Goal: Task Accomplishment & Management: Manage account settings

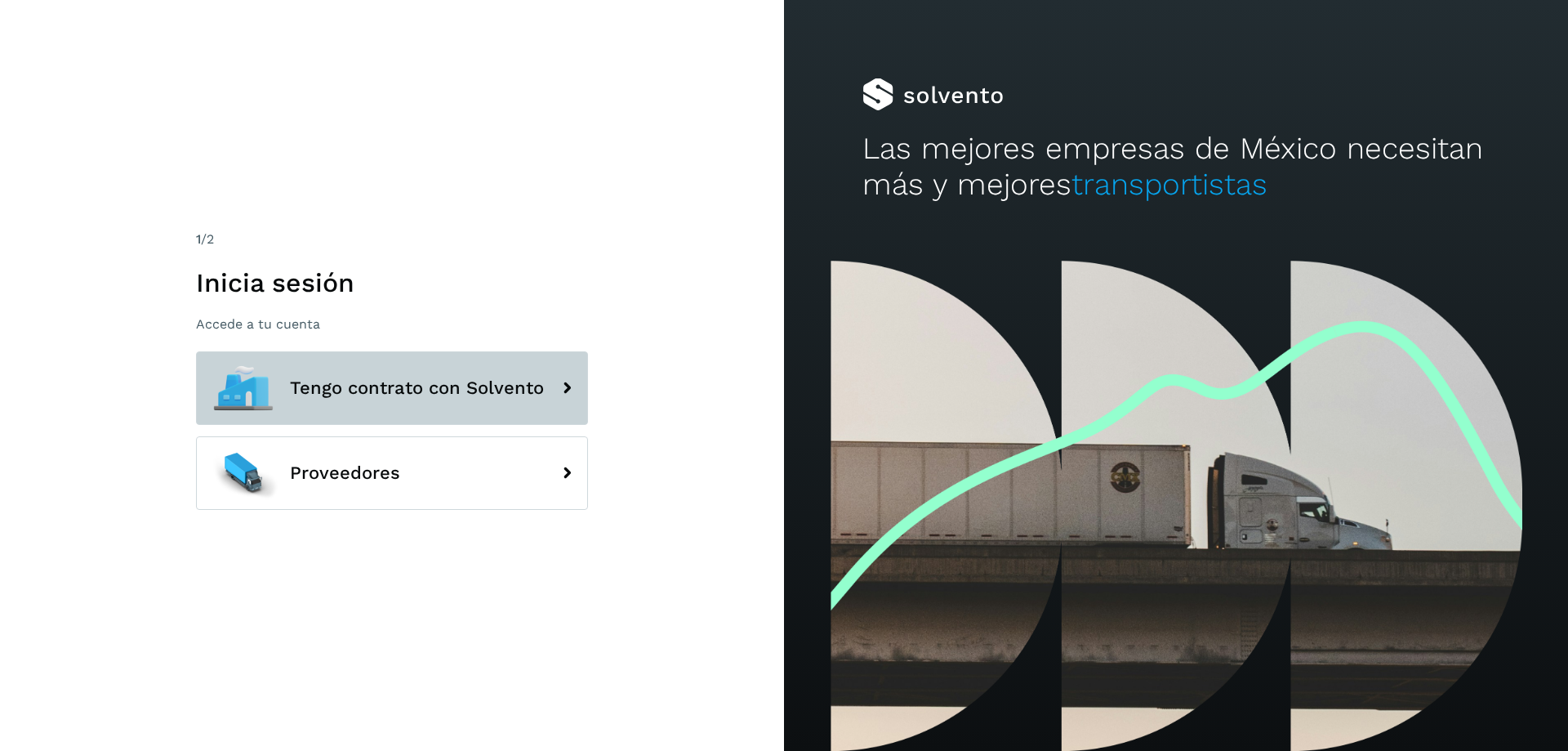
click at [559, 392] on icon at bounding box center [567, 388] width 33 height 33
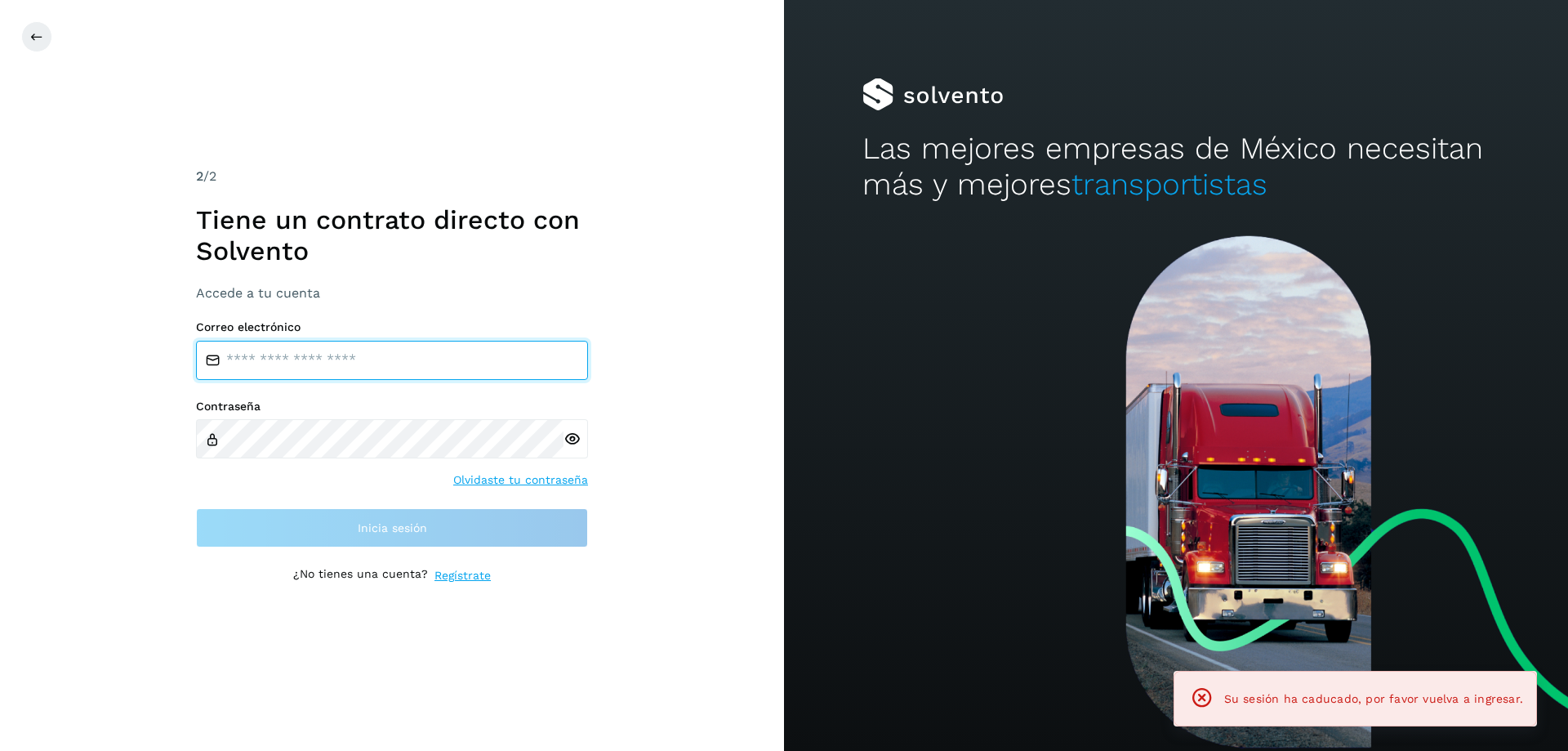
type input "**********"
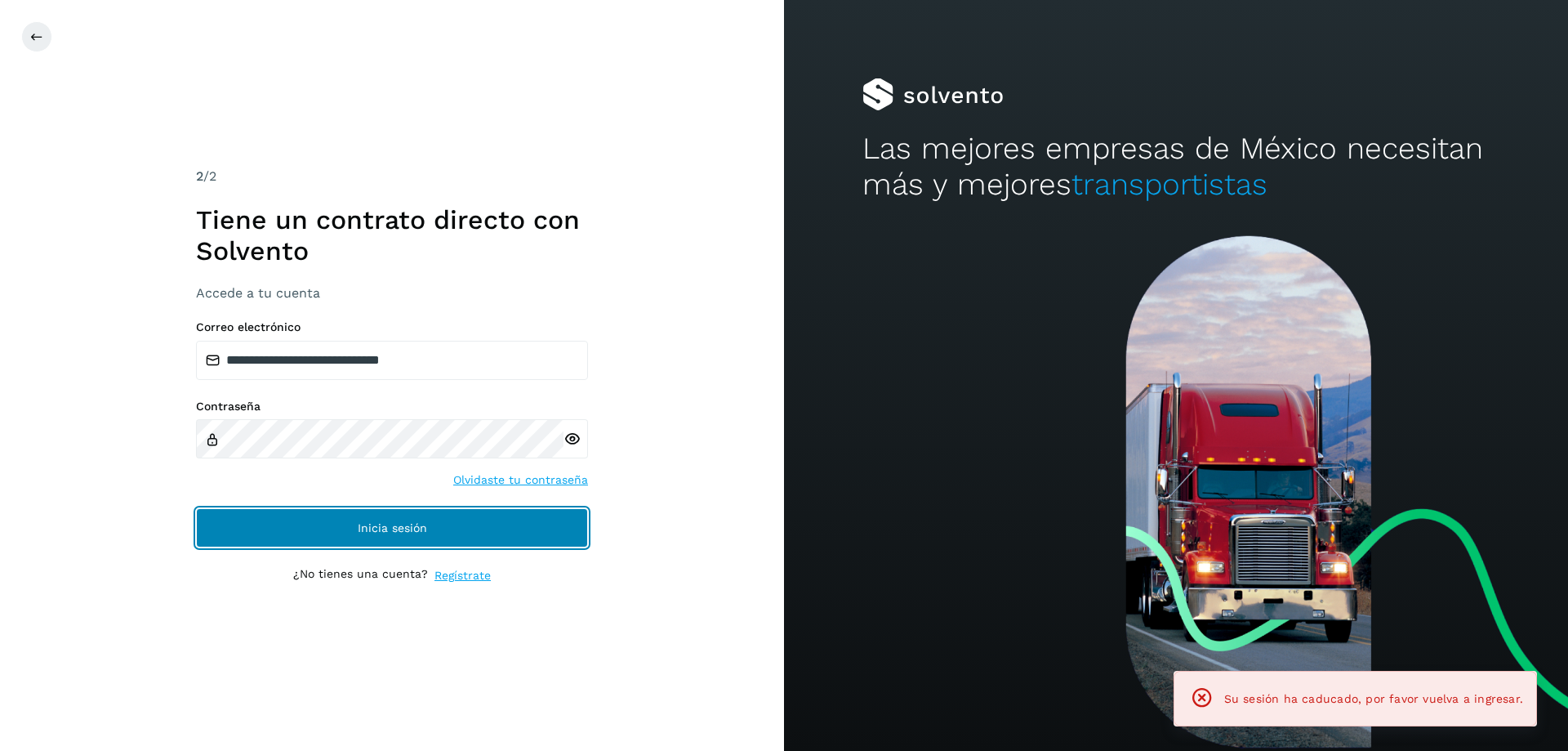
click at [412, 531] on span "Inicia sesión" at bounding box center [392, 528] width 70 height 11
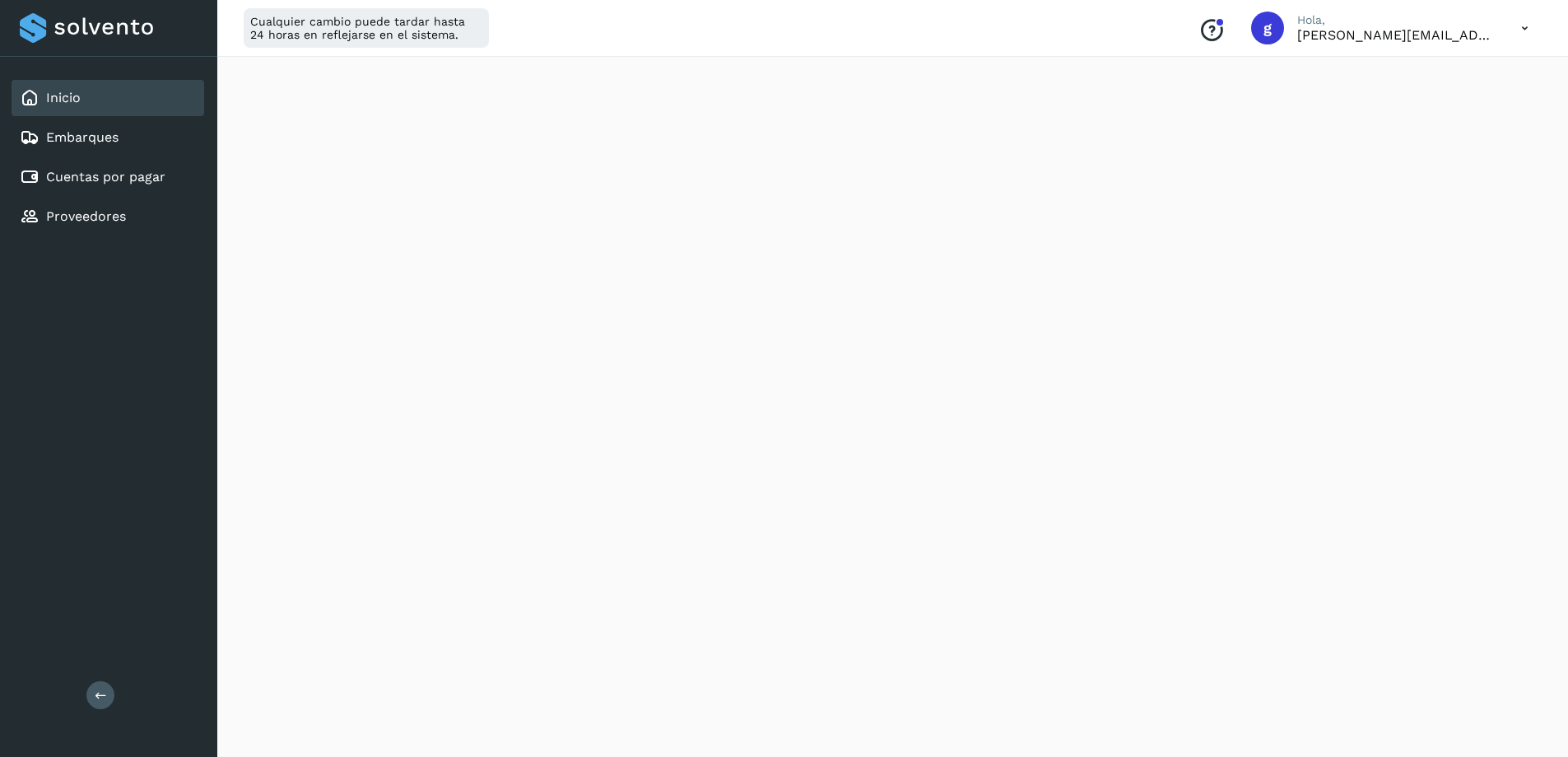
scroll to position [247, 0]
click at [93, 174] on link "Cuentas por pagar" at bounding box center [106, 176] width 119 height 16
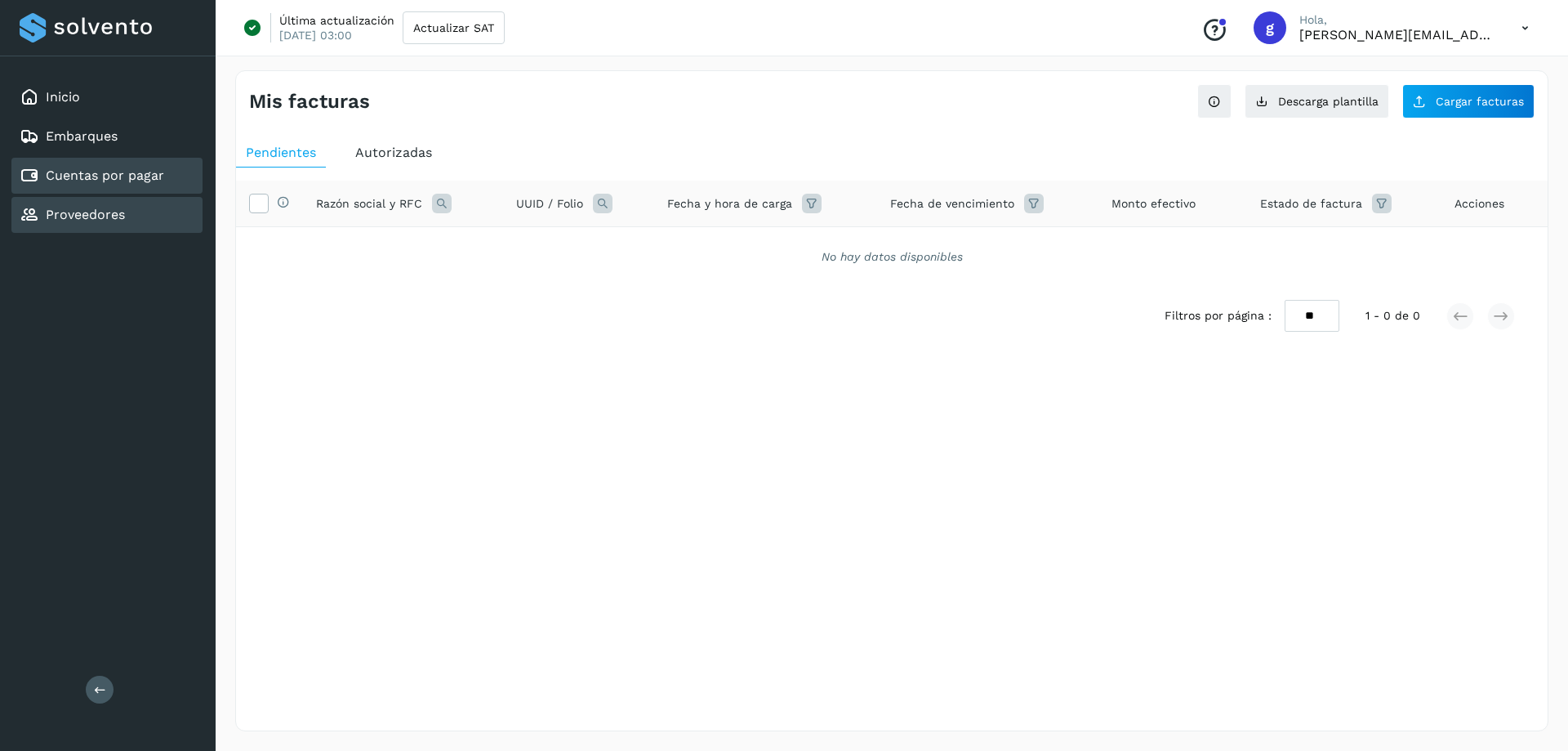
click at [62, 216] on link "Proveedores" at bounding box center [85, 214] width 80 height 16
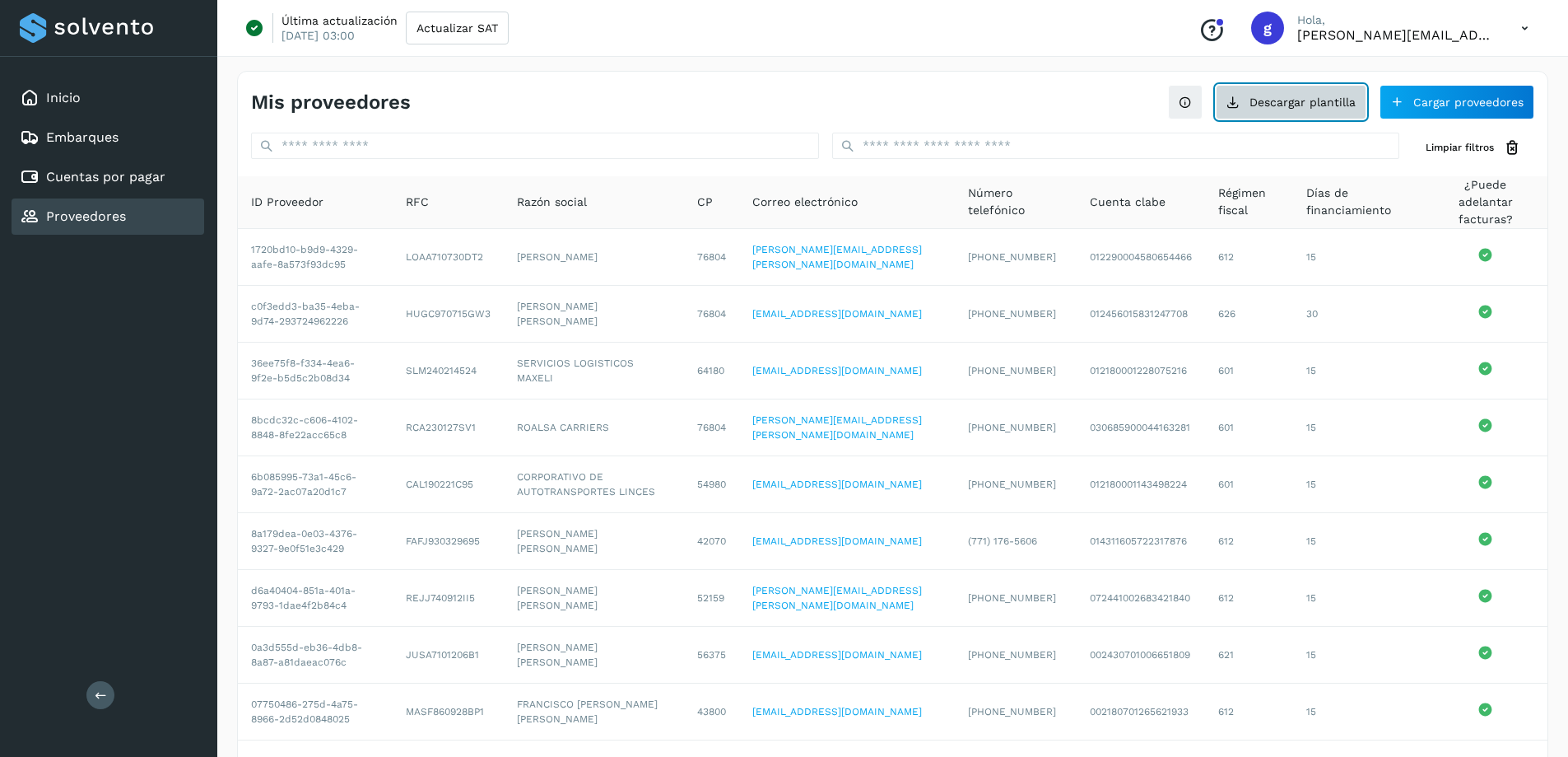
click at [1293, 102] on button "Descargar plantilla" at bounding box center [1291, 103] width 151 height 35
click at [1283, 95] on button "Descargar plantilla" at bounding box center [1291, 103] width 151 height 35
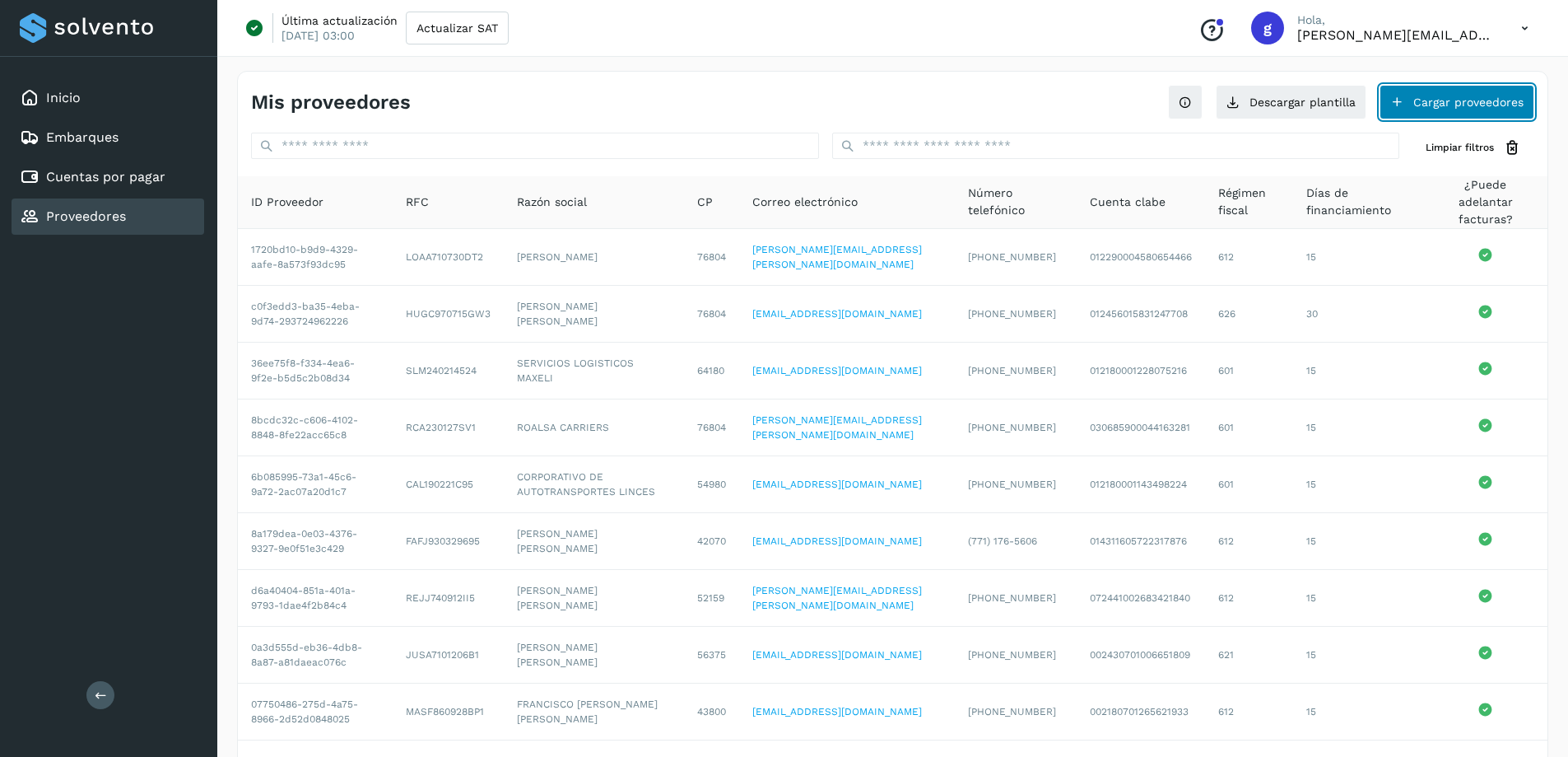
click at [1422, 97] on button "Cargar proveedores" at bounding box center [1456, 103] width 155 height 35
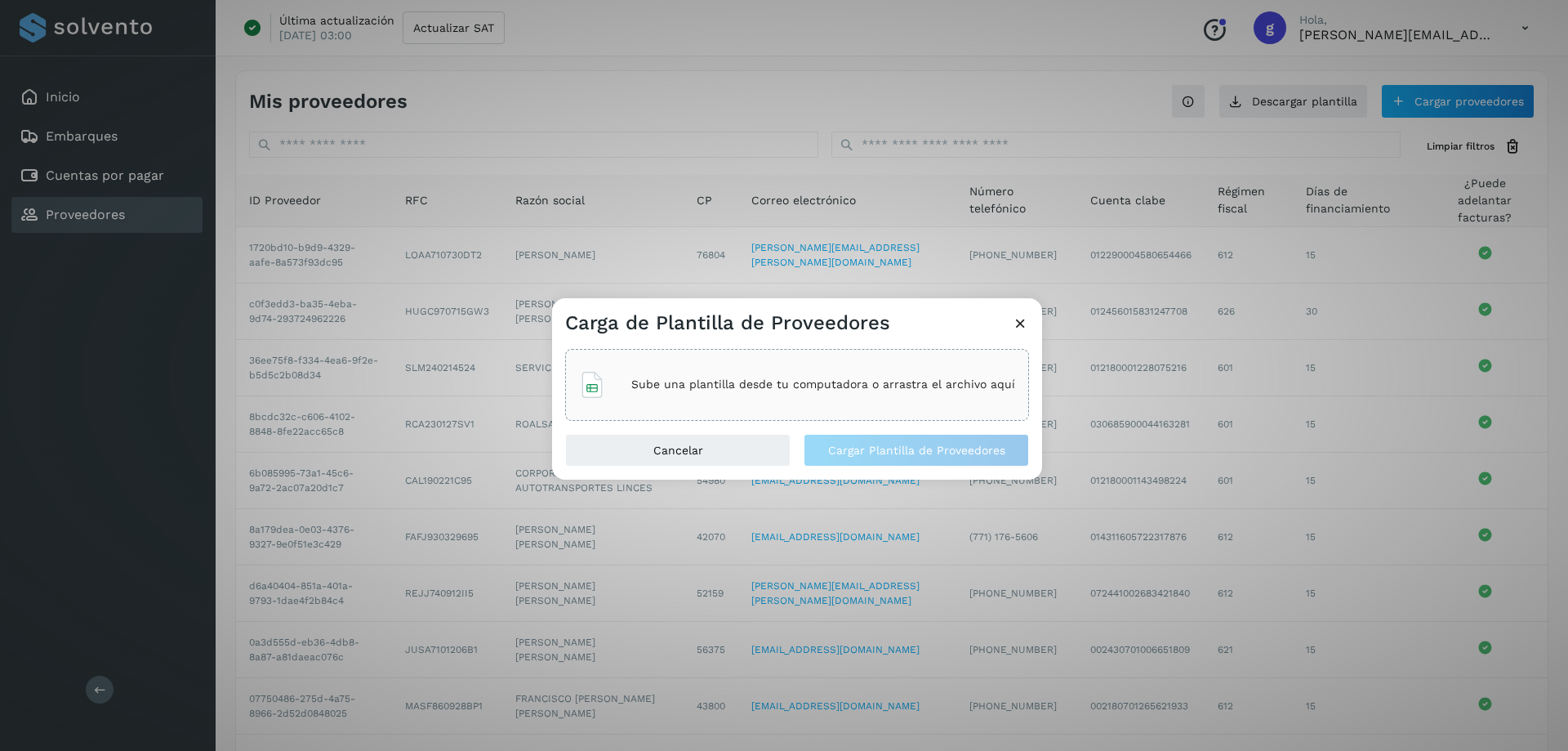
click at [770, 382] on p "Sube una plantilla desde tu computadora o arrastra el archivo aquí" at bounding box center [823, 384] width 384 height 14
click at [868, 446] on span "Cargar Plantilla de Proveedores" at bounding box center [917, 451] width 177 height 11
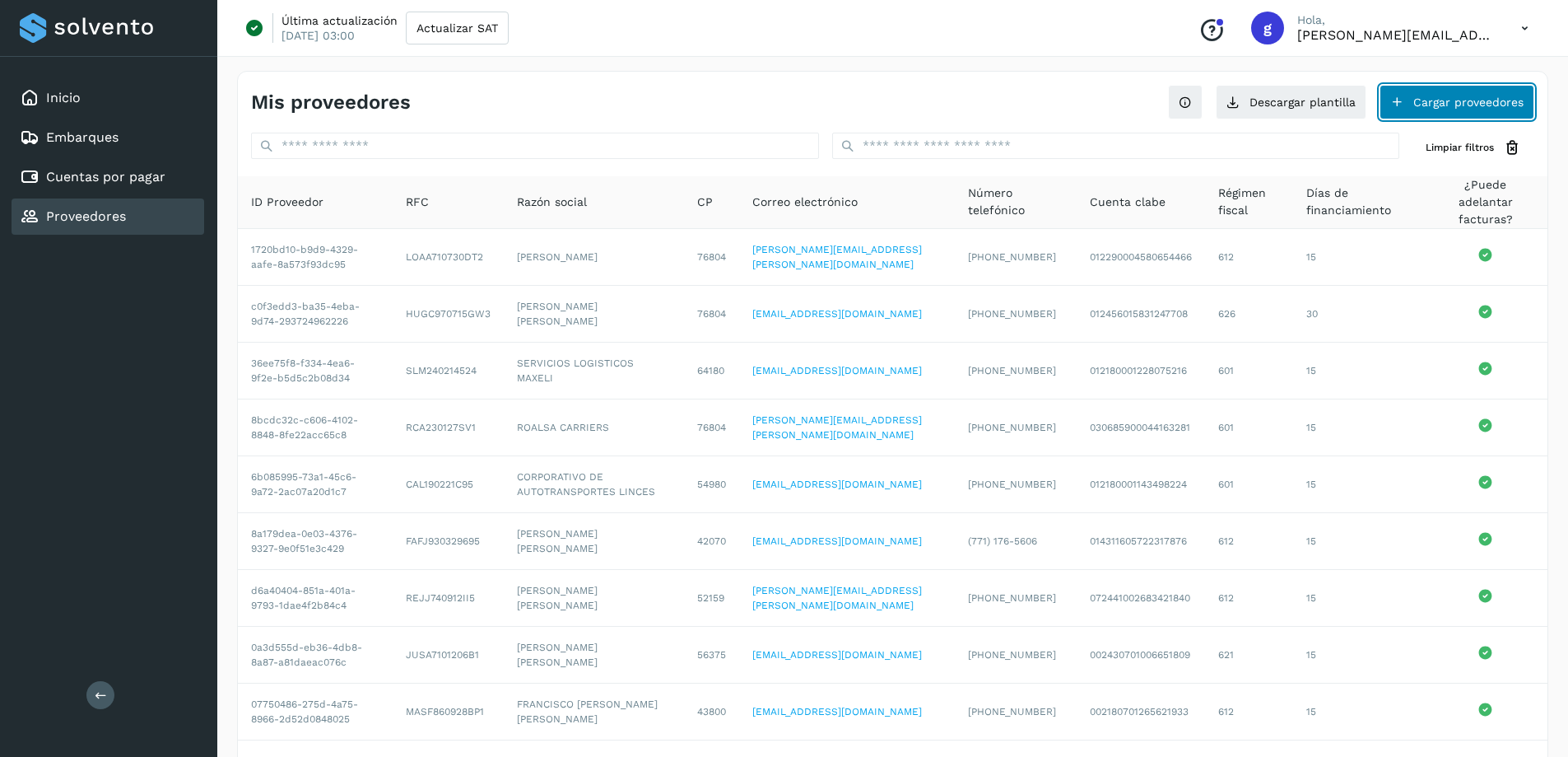
click at [1436, 101] on button "Cargar proveedores" at bounding box center [1456, 103] width 155 height 35
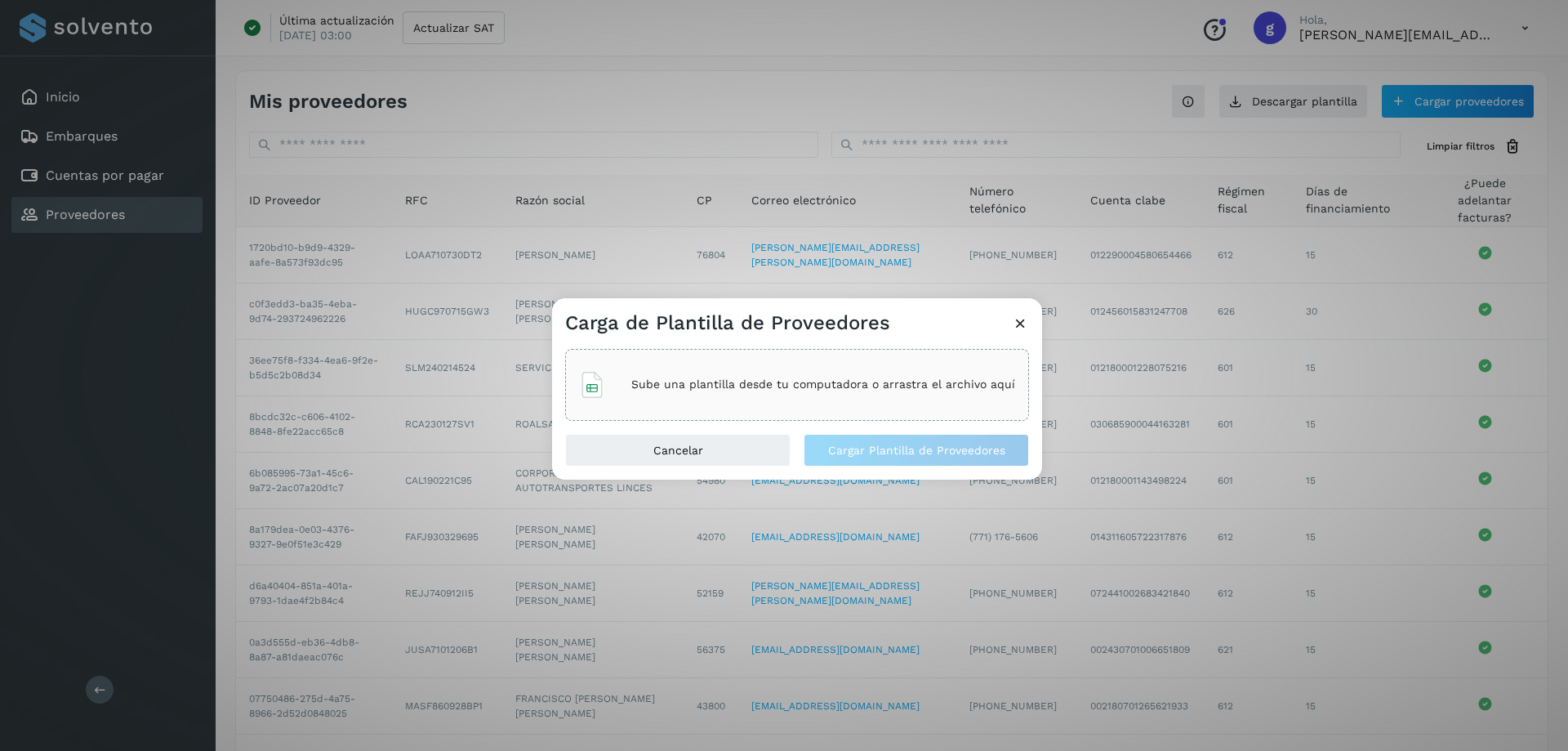
click at [733, 376] on div "Sube una plantilla desde tu computadora o arrastra el archivo aquí" at bounding box center [798, 385] width 437 height 44
click at [705, 380] on span "Plantilla^Mde^MProveedores_Edwin.xlsx" at bounding box center [802, 384] width 226 height 17
click at [909, 451] on span "Cargar Plantilla de Proveedores" at bounding box center [917, 451] width 177 height 11
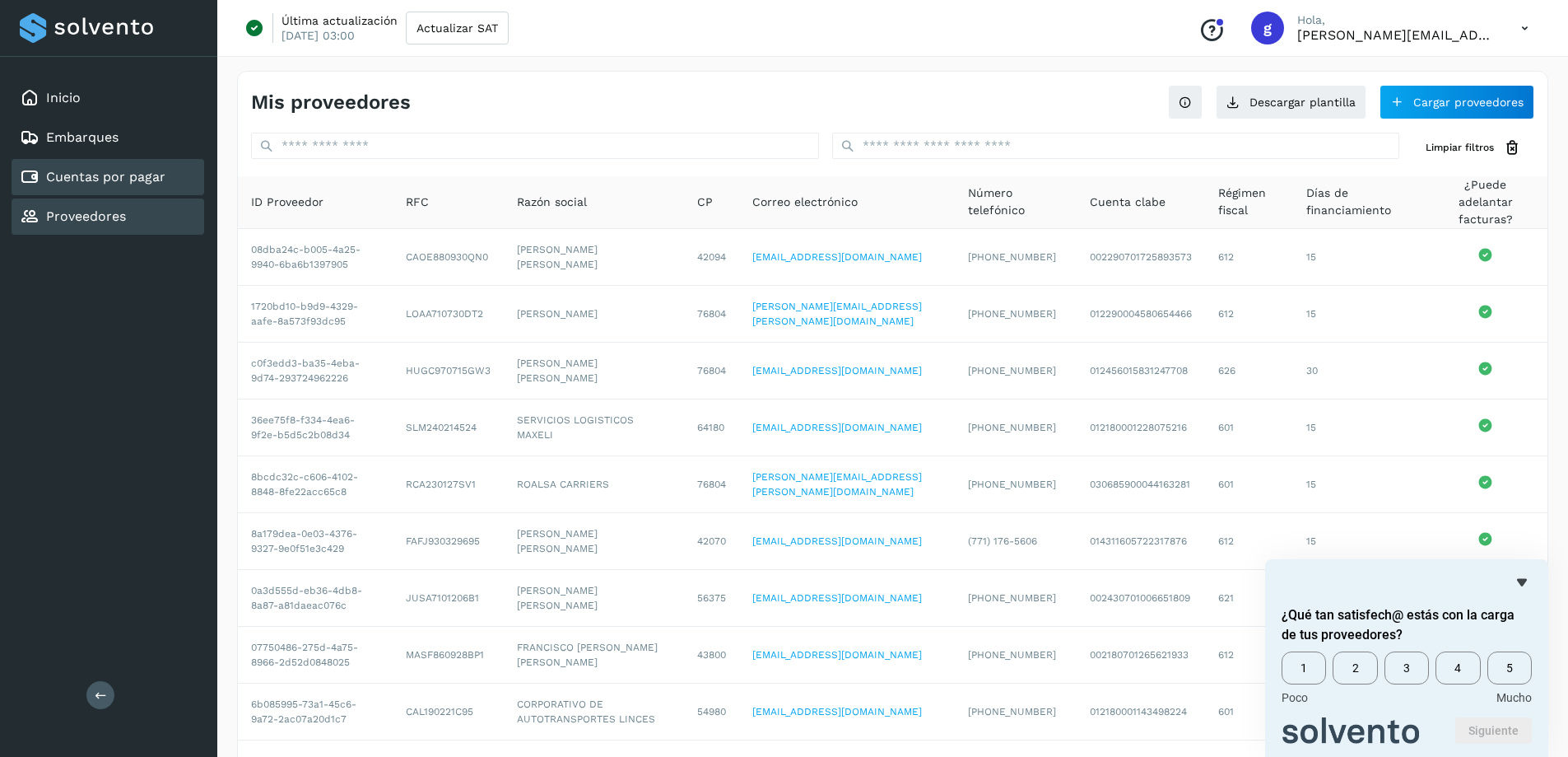
click at [101, 169] on div "Cuentas por pagar" at bounding box center [108, 177] width 193 height 36
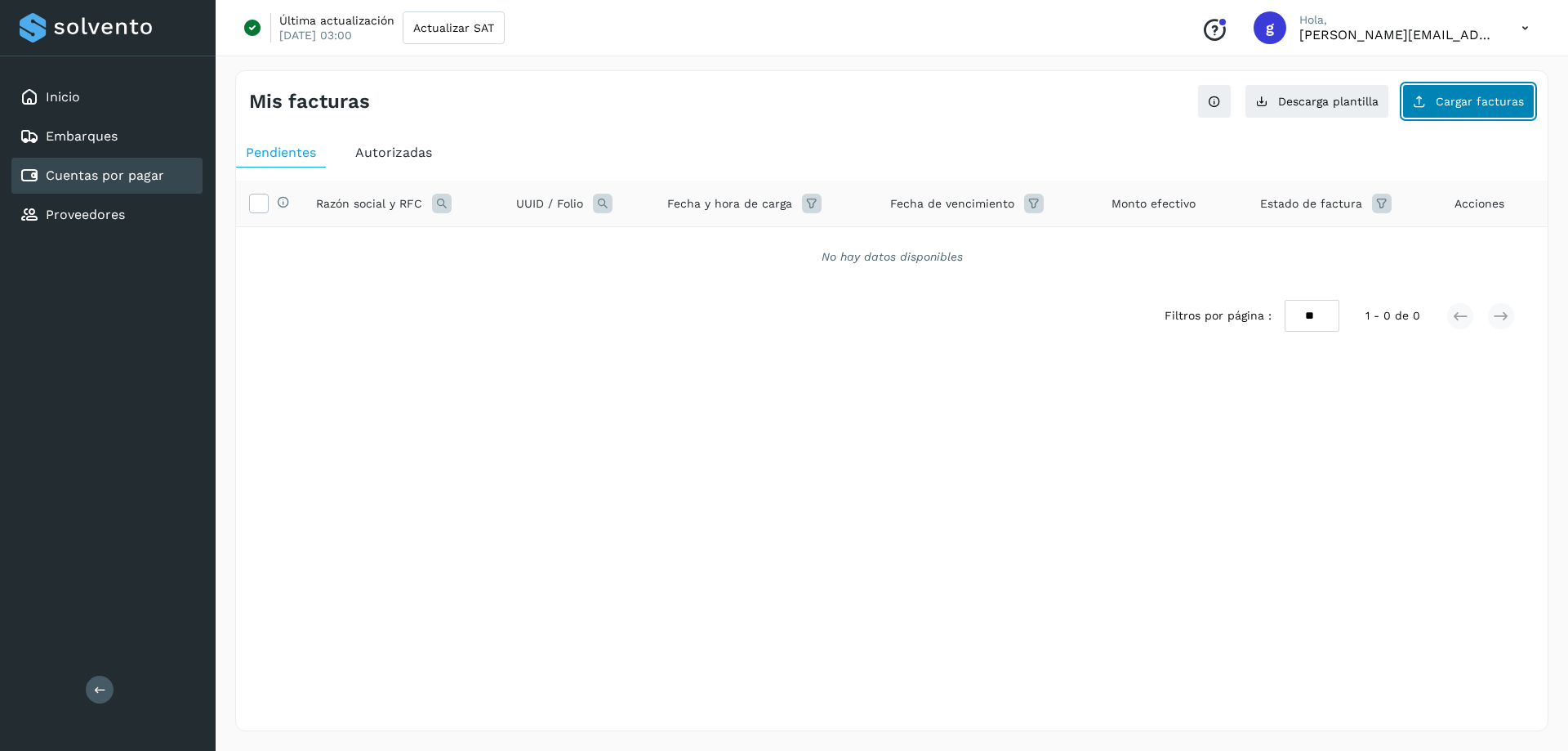
click at [1442, 103] on span "Cargar facturas" at bounding box center [1480, 101] width 89 height 11
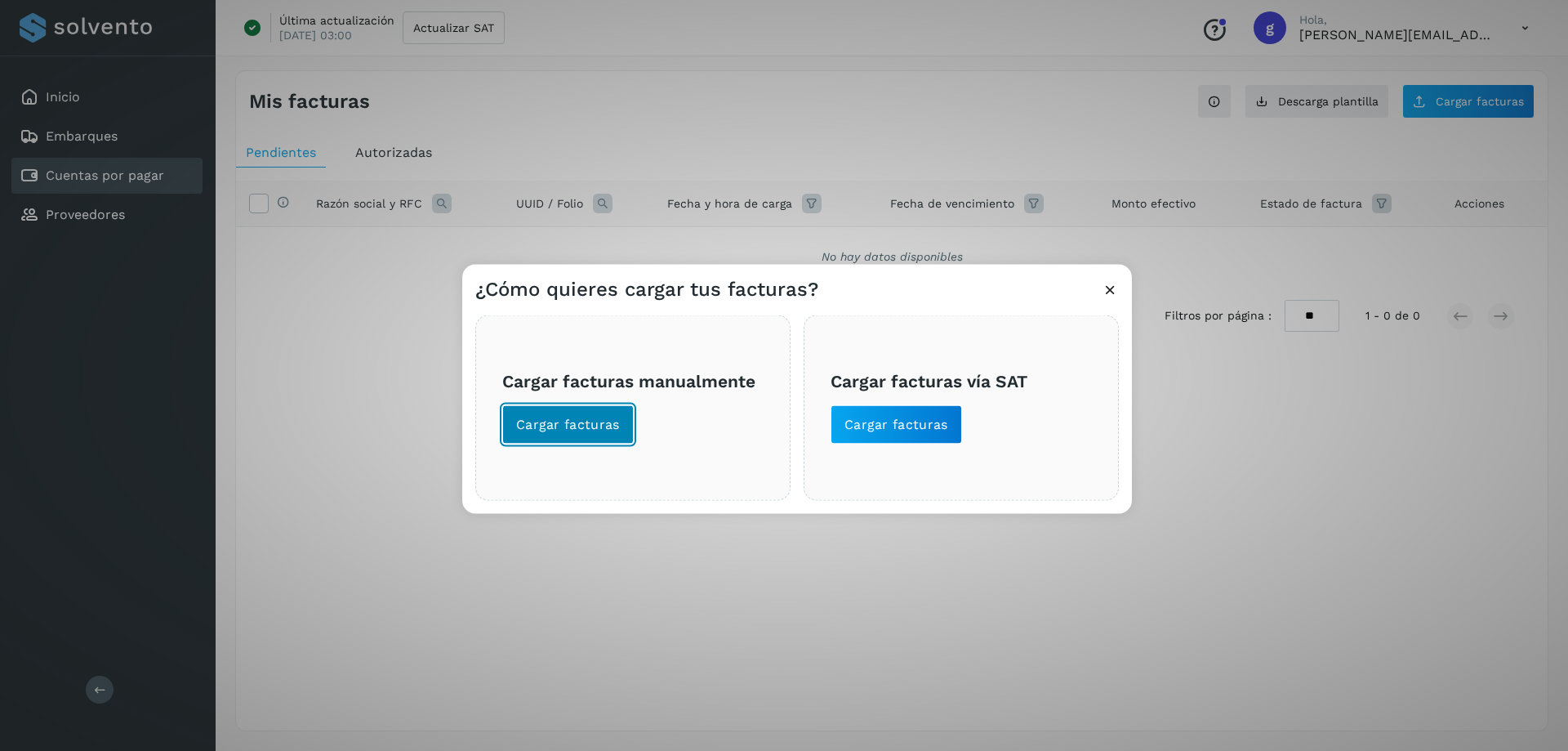
click at [539, 428] on span "Cargar facturas" at bounding box center [568, 424] width 103 height 18
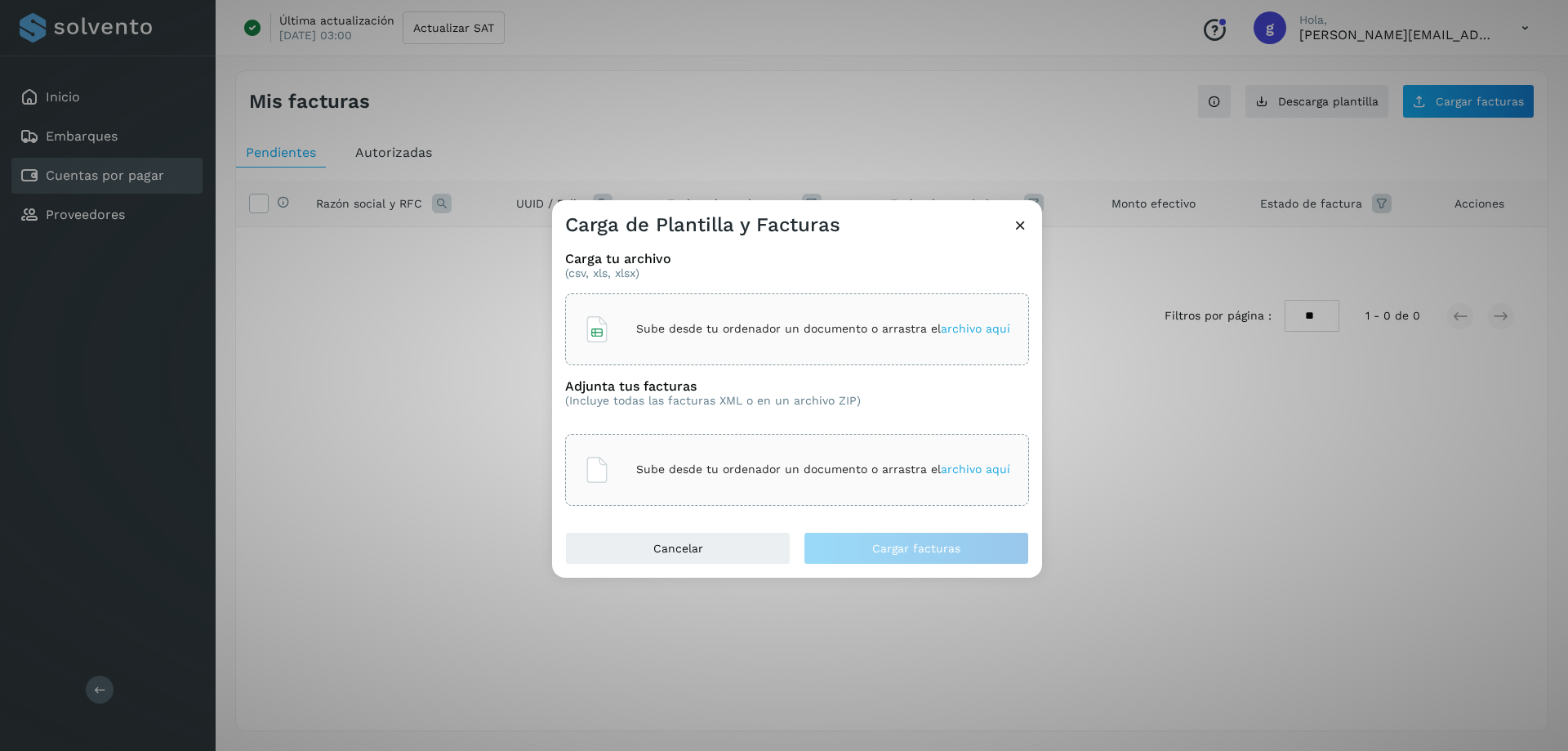
click at [708, 322] on p "Sube desde tu ordenador un documento o arrastra el archivo aquí" at bounding box center [823, 328] width 374 height 14
click at [636, 468] on div "Sube desde tu ordenador un documento o arrastra el archivo aquí" at bounding box center [798, 470] width 427 height 44
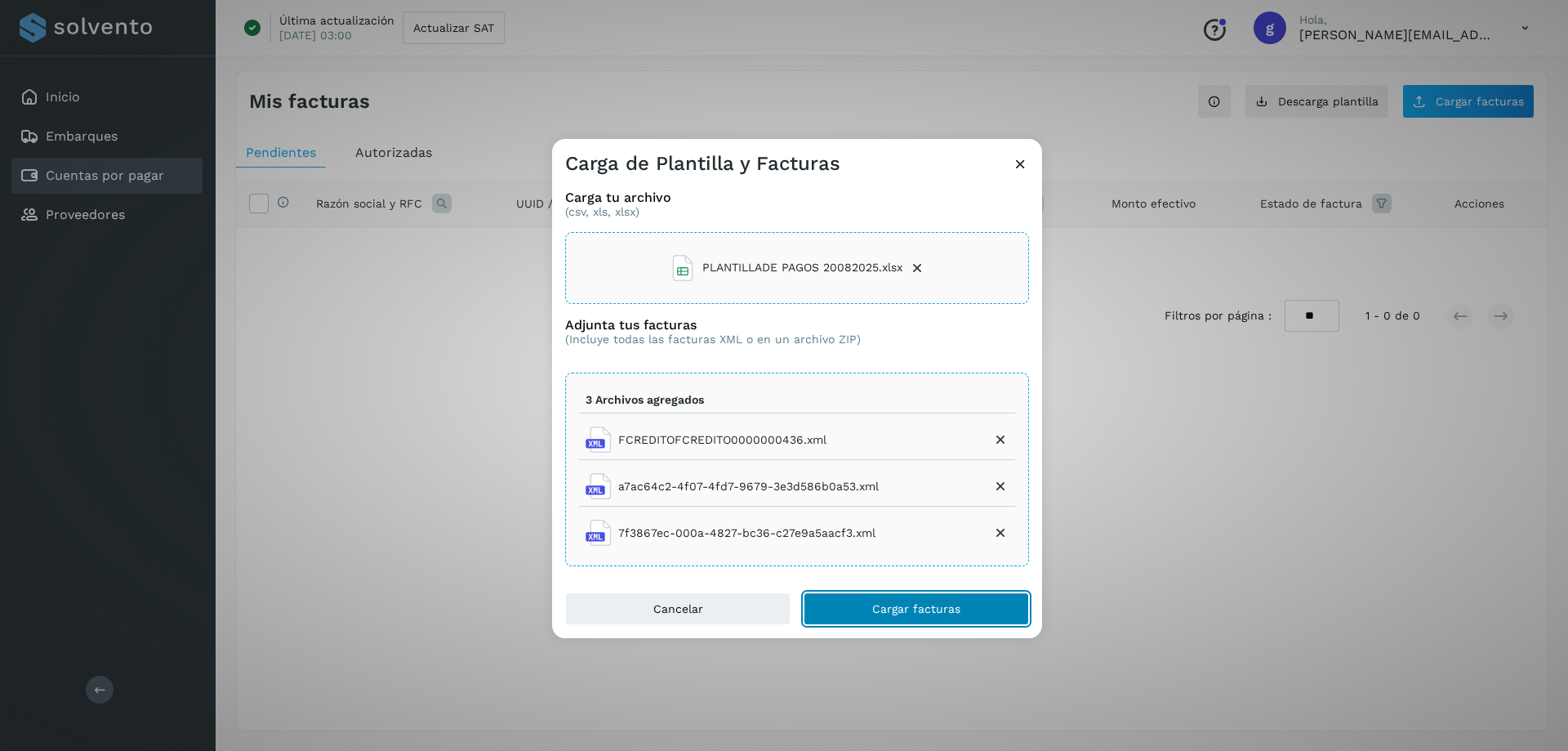
click at [859, 611] on button "Cargar facturas" at bounding box center [917, 609] width 226 height 33
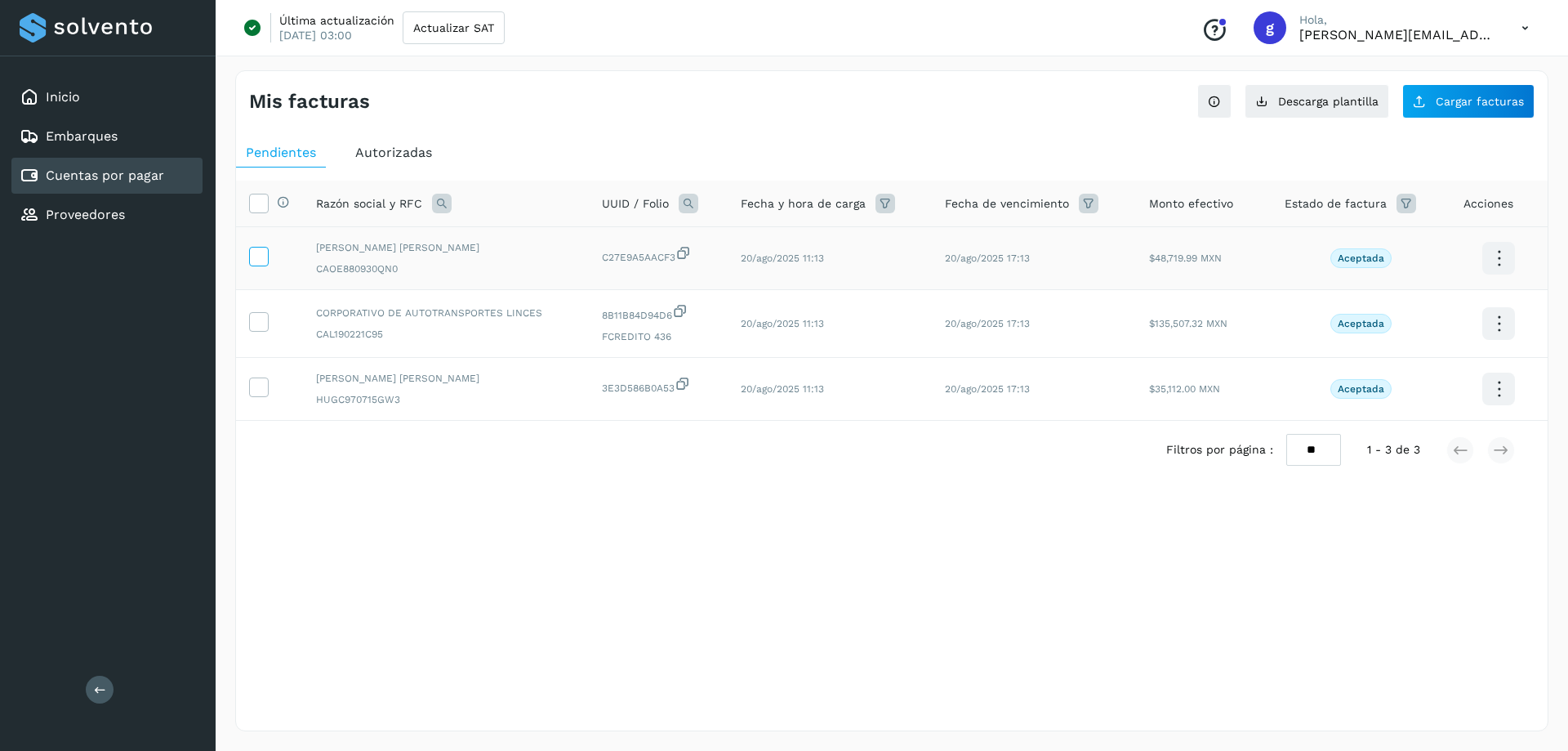
click at [261, 253] on icon at bounding box center [258, 255] width 17 height 17
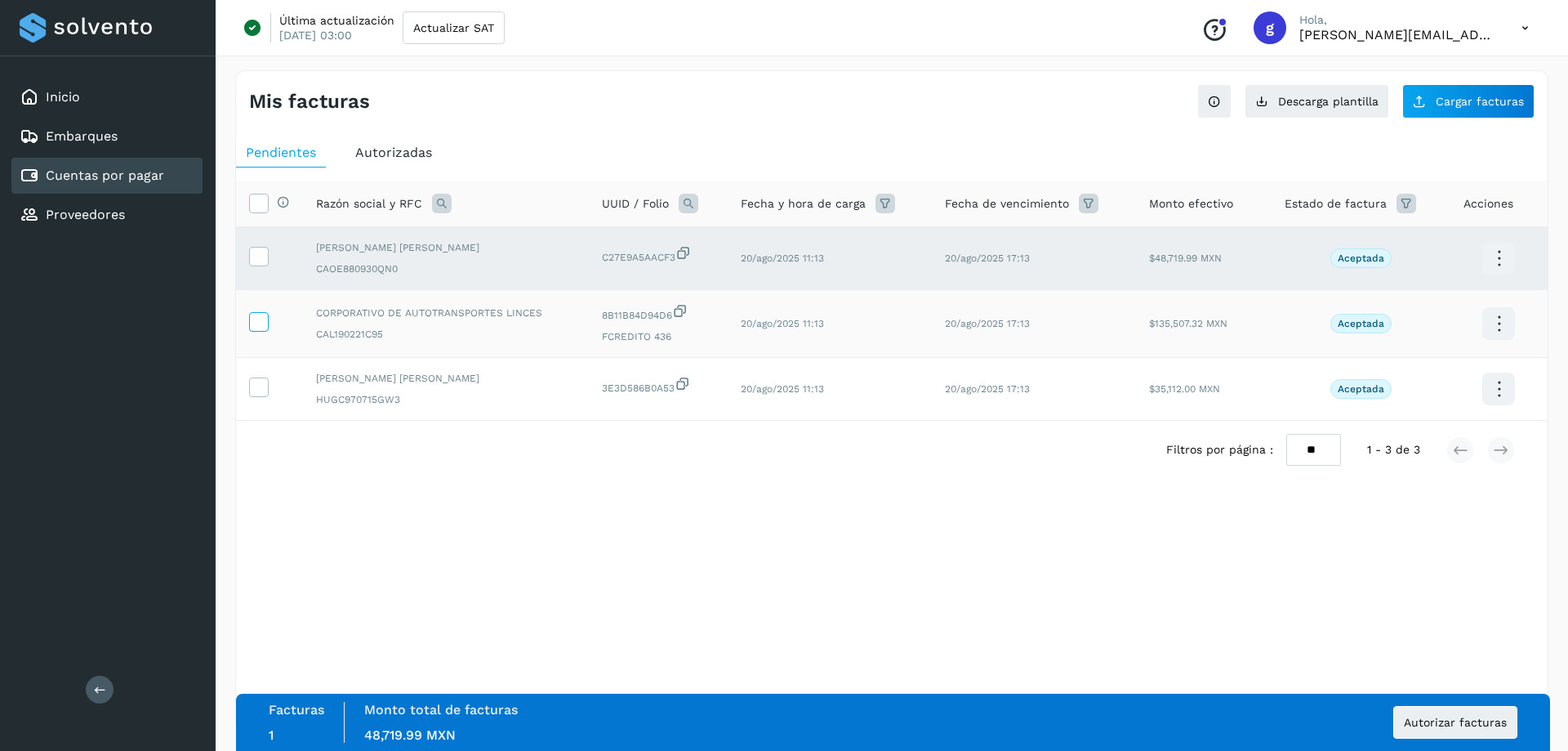
click at [261, 322] on icon at bounding box center [258, 320] width 17 height 17
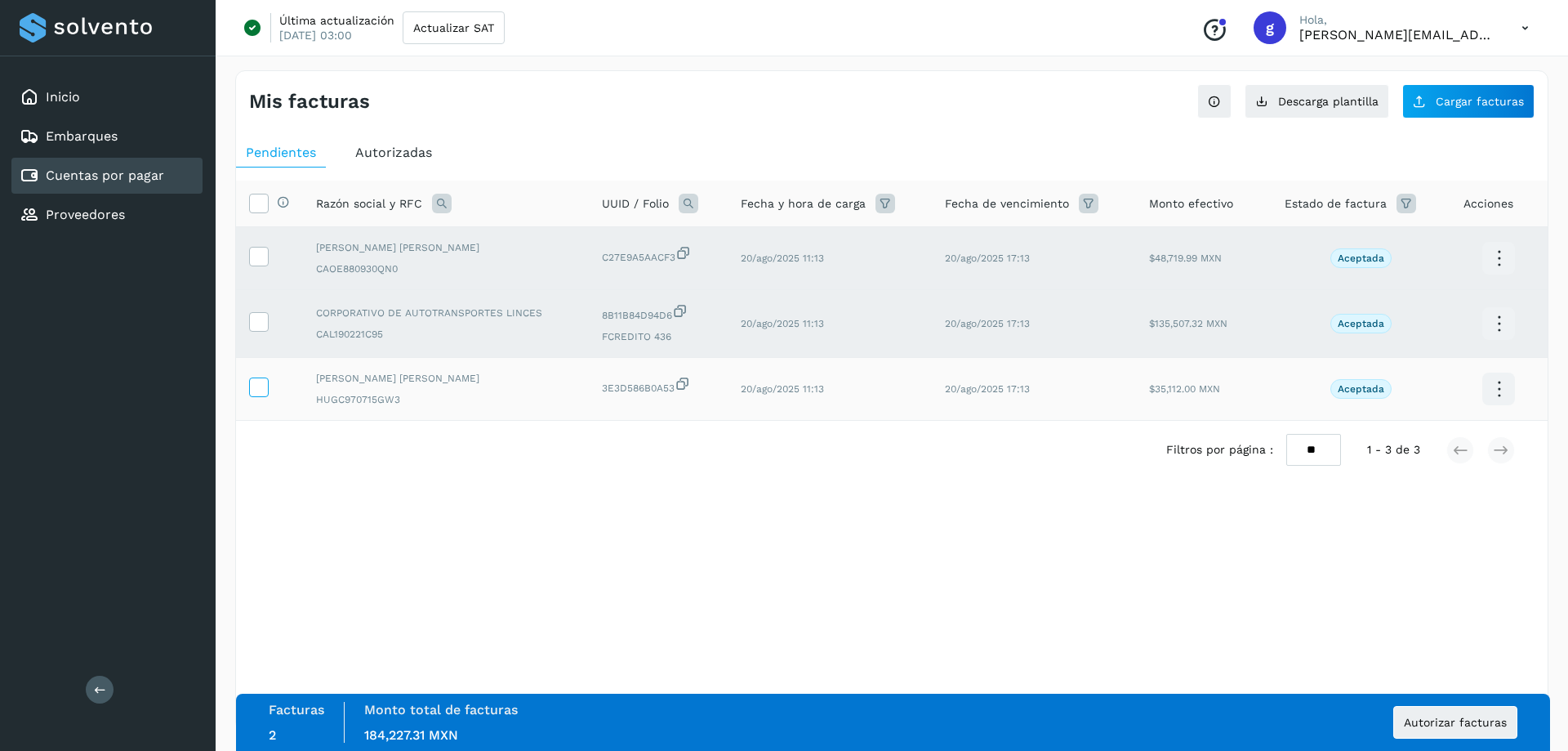
click at [260, 387] on icon at bounding box center [258, 386] width 17 height 17
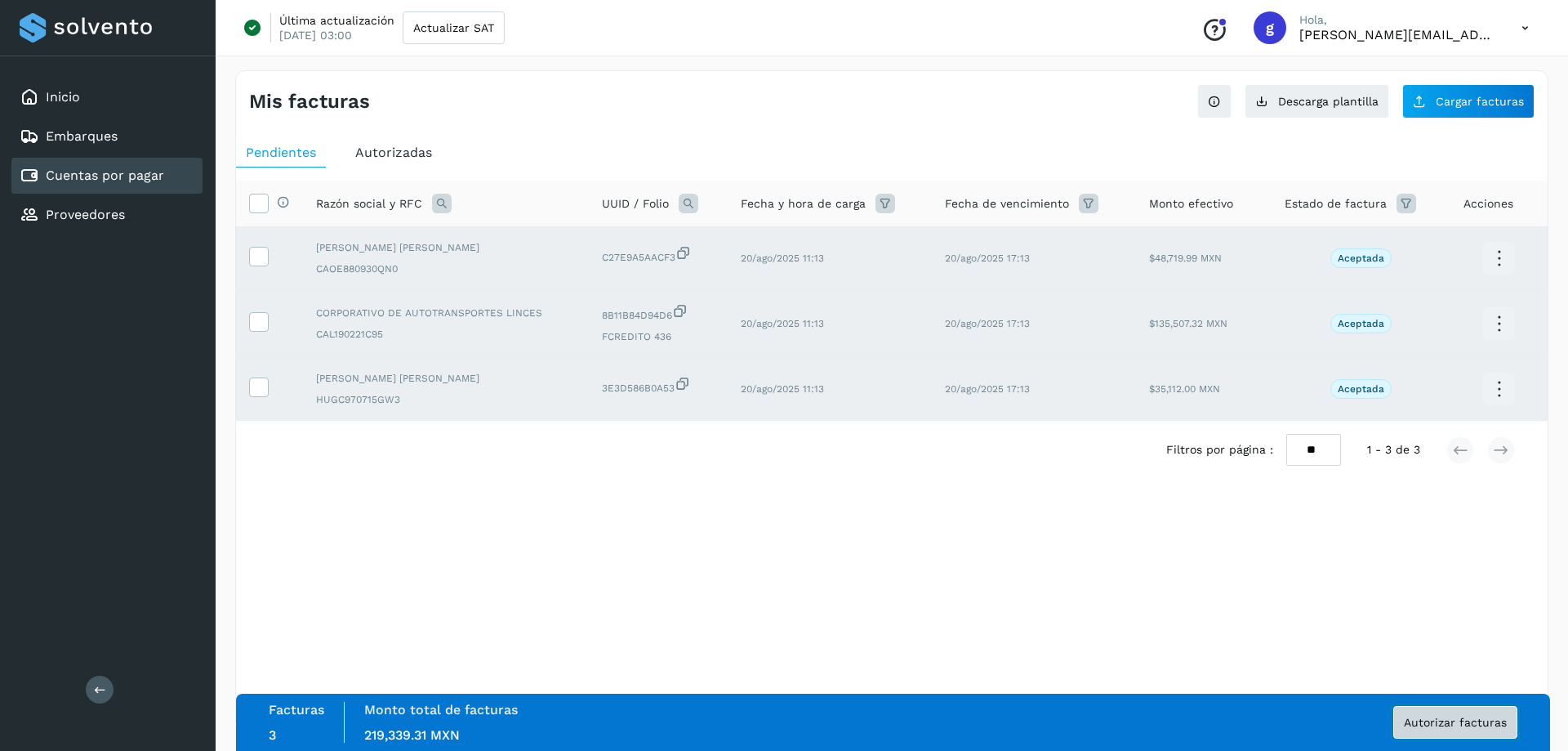
click at [1413, 724] on span "Autorizar facturas" at bounding box center [1455, 722] width 103 height 11
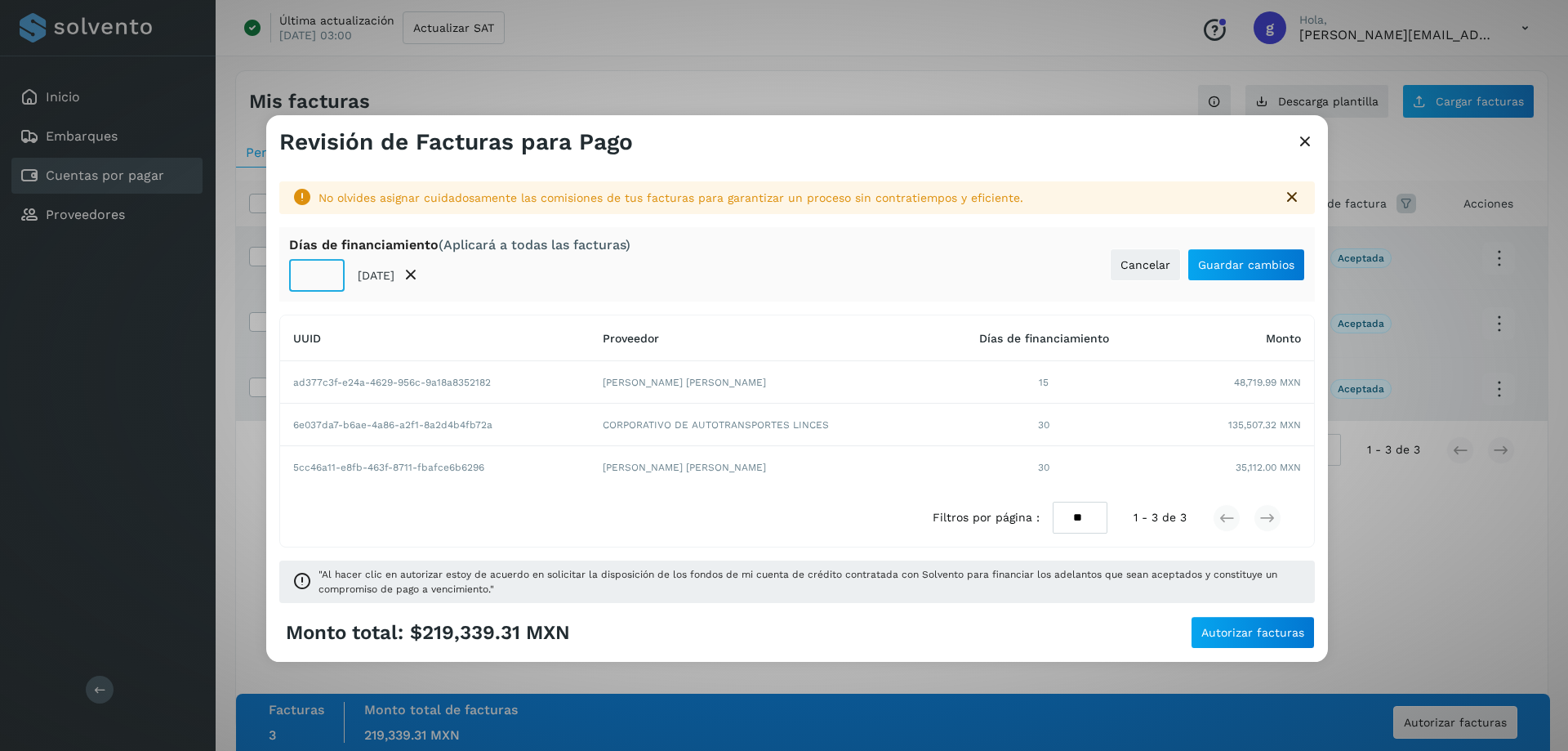
drag, startPoint x: 313, startPoint y: 272, endPoint x: 283, endPoint y: 277, distance: 30.4
click at [283, 277] on div "[PERSON_NAME] de financiamiento (Aplicará a todas las facturas) ** [DATE] Cance…" at bounding box center [797, 264] width 1035 height 75
drag, startPoint x: 319, startPoint y: 276, endPoint x: 299, endPoint y: 276, distance: 20.0
click at [299, 276] on input "**" at bounding box center [317, 276] width 56 height 33
click at [328, 281] on input "**" at bounding box center [317, 276] width 56 height 33
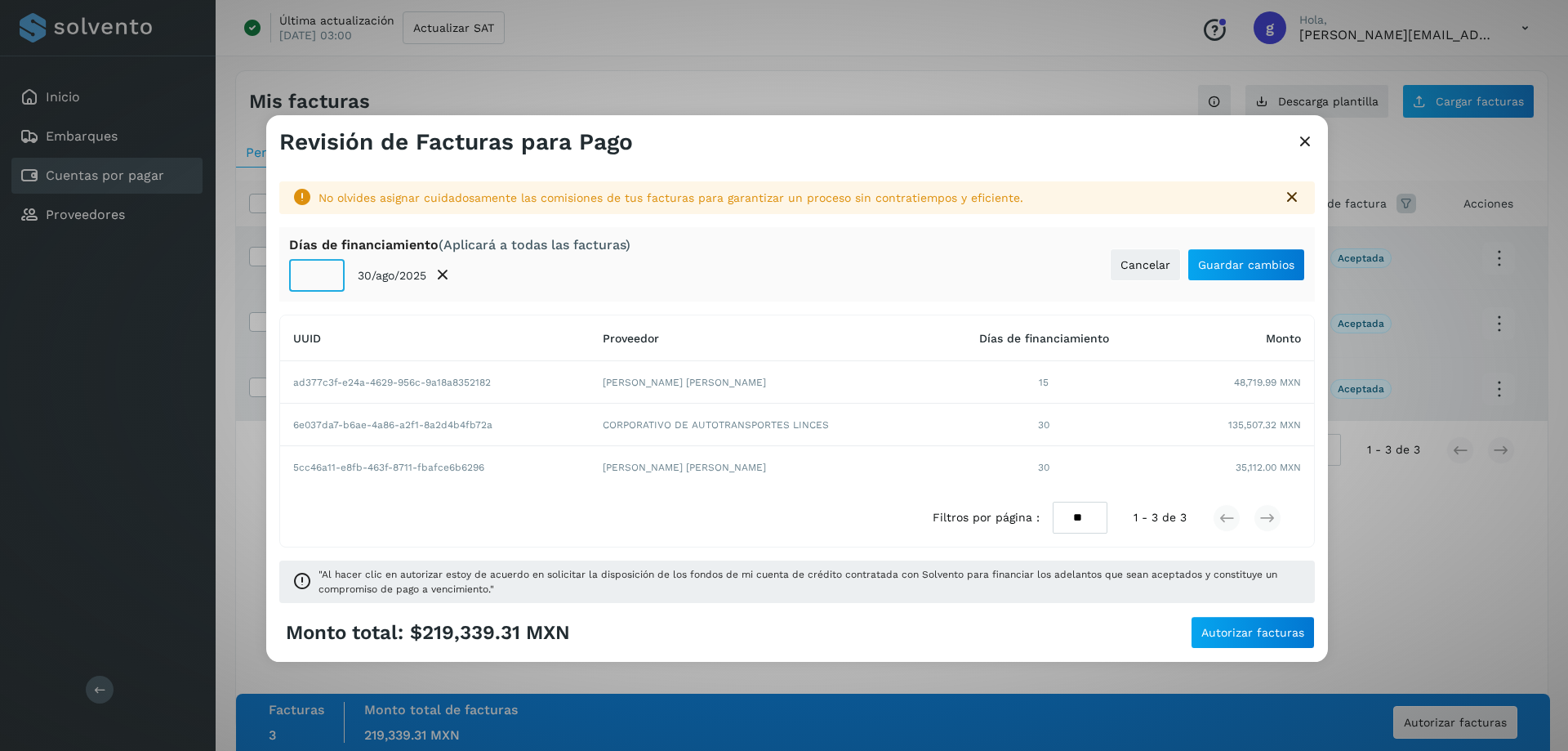
click at [327, 281] on input "**" at bounding box center [317, 276] width 56 height 33
click at [325, 280] on input "*" at bounding box center [317, 276] width 56 height 33
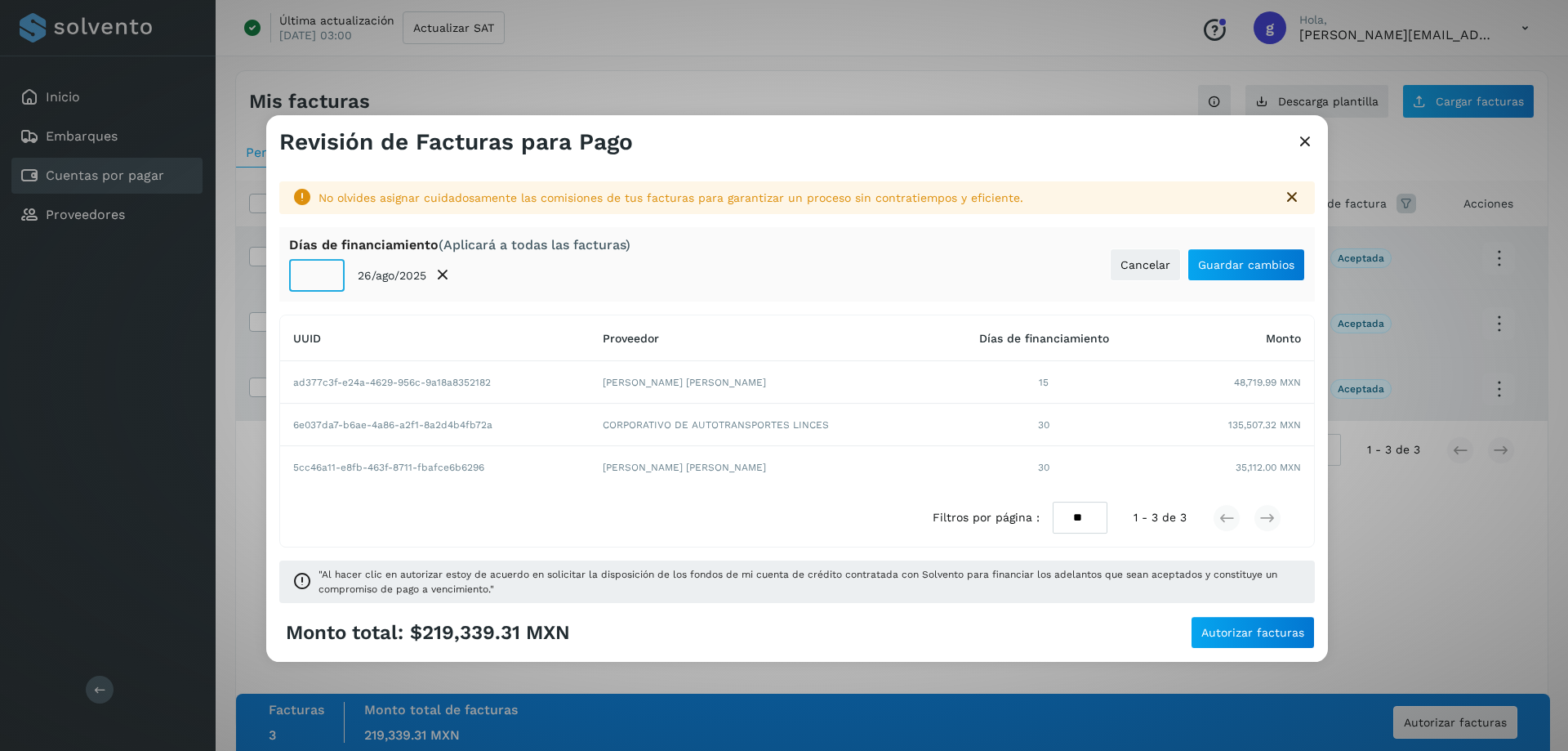
click at [323, 279] on input "*" at bounding box center [317, 276] width 56 height 33
click at [323, 280] on input "*" at bounding box center [317, 276] width 56 height 33
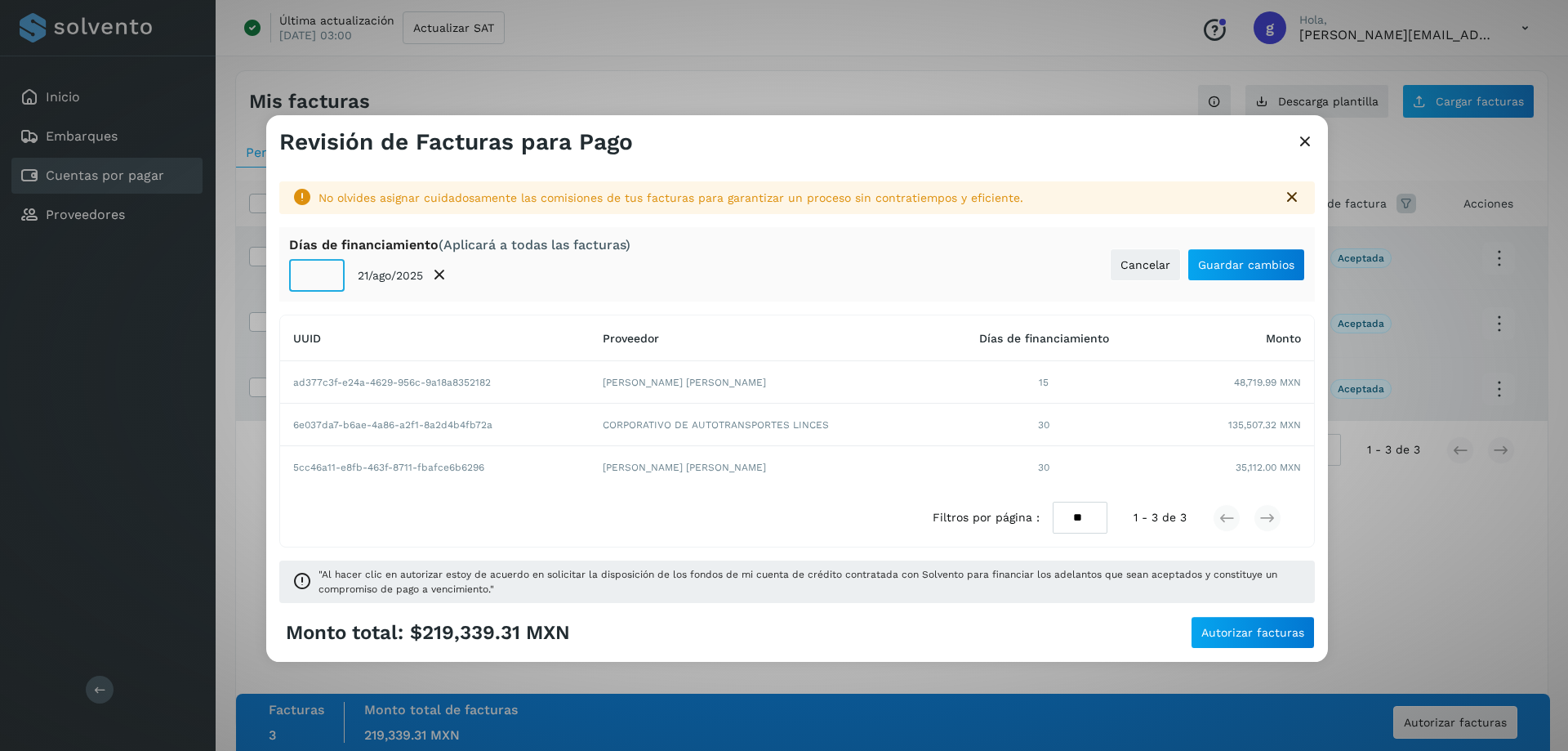
click at [323, 280] on input "*" at bounding box center [317, 276] width 56 height 33
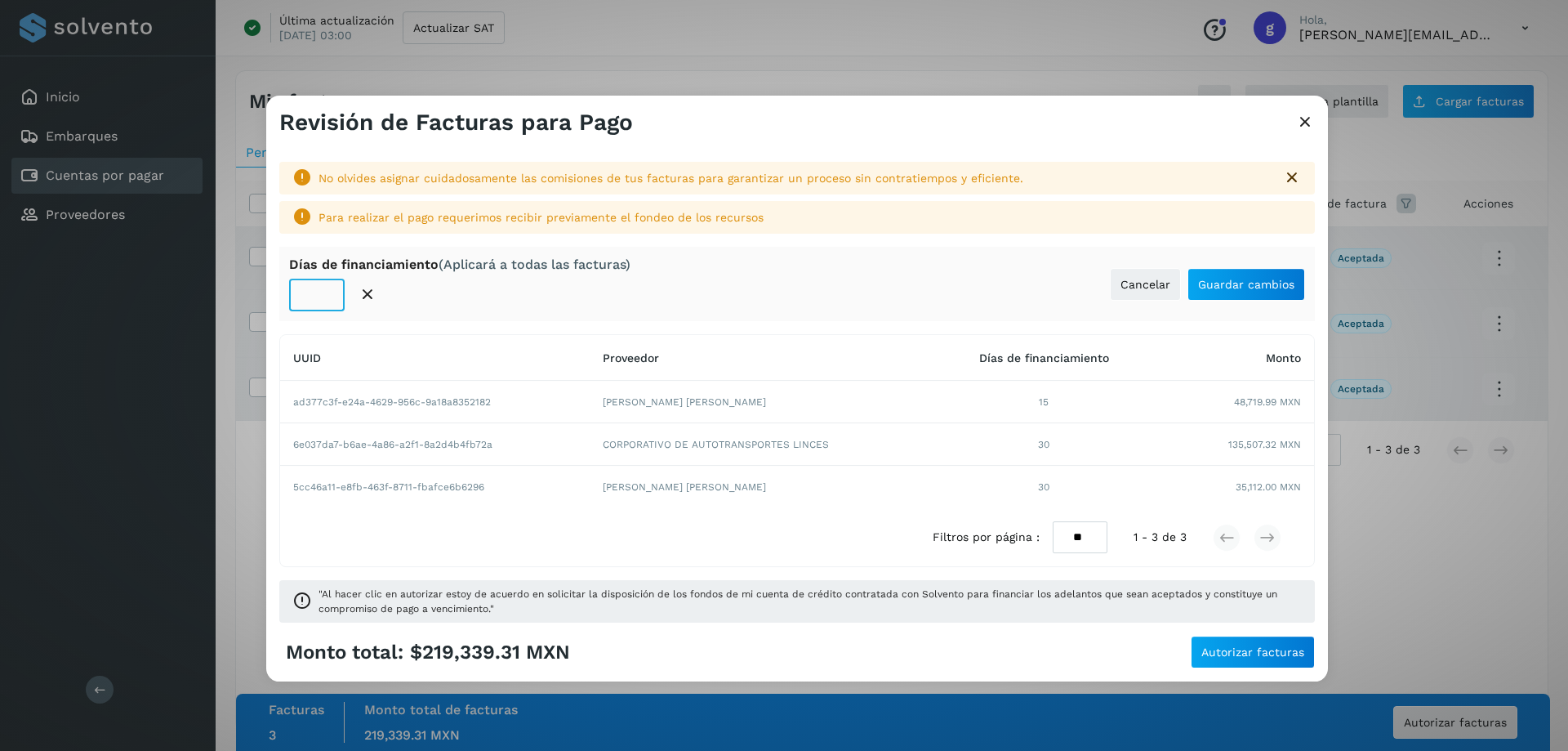
click at [323, 280] on input "*" at bounding box center [317, 295] width 56 height 33
click at [328, 290] on input "*" at bounding box center [317, 295] width 56 height 33
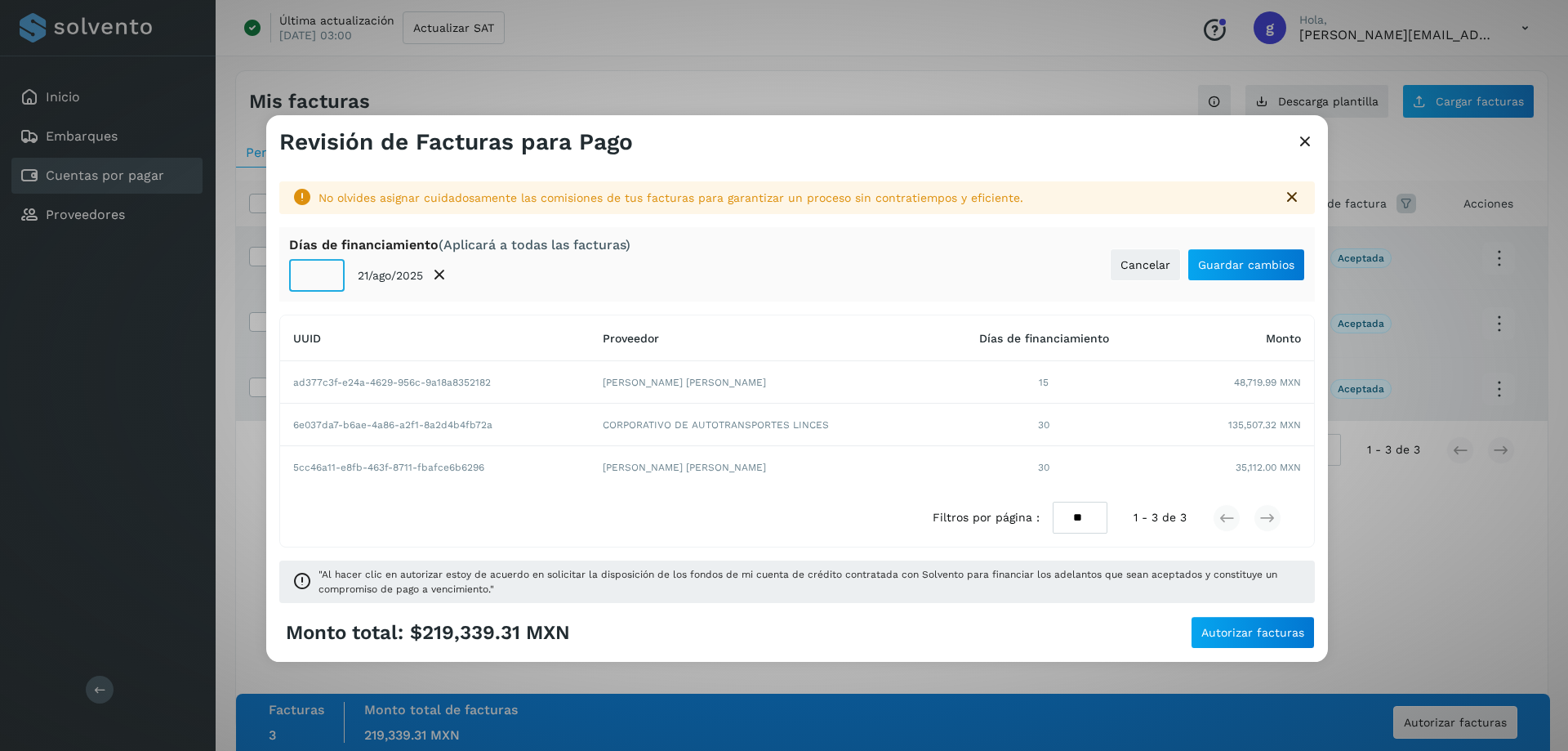
click at [328, 290] on input "*" at bounding box center [317, 276] width 56 height 33
click at [327, 272] on input "*" at bounding box center [317, 276] width 56 height 33
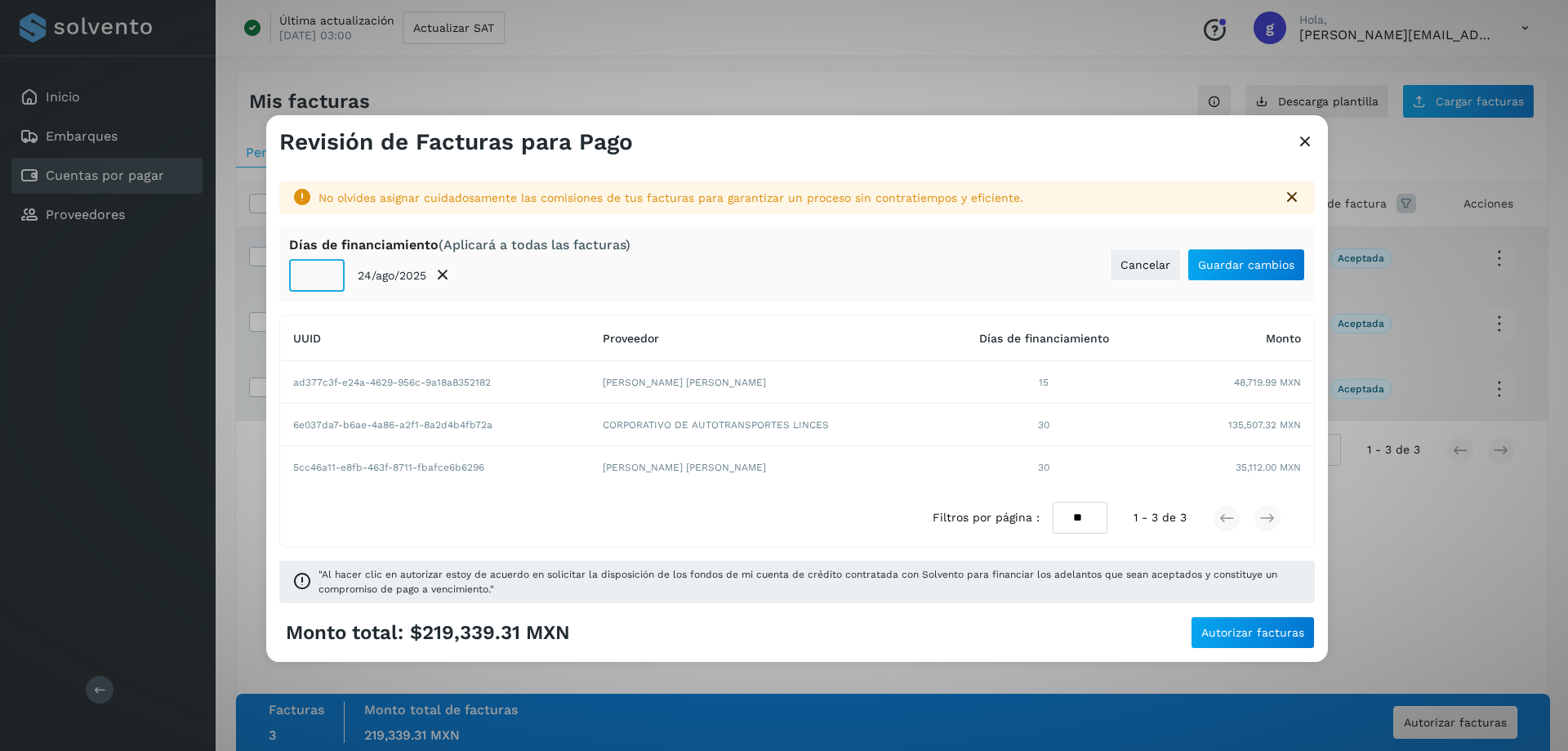
click at [327, 272] on input "*" at bounding box center [317, 276] width 56 height 33
click at [327, 272] on input "*" at bounding box center [317, 276] width 56 height 33
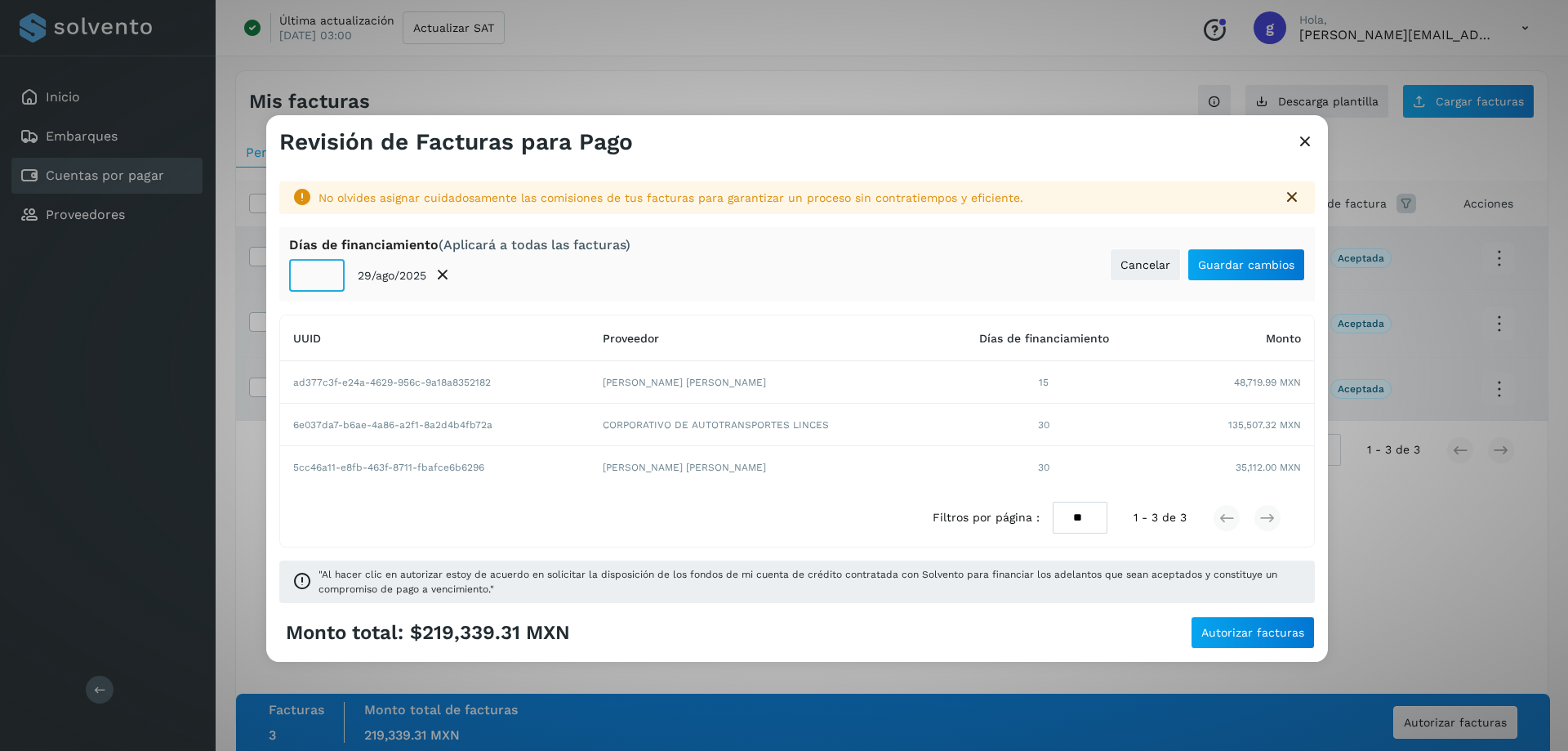
click at [327, 272] on input "**" at bounding box center [317, 276] width 56 height 33
click at [327, 271] on input "**" at bounding box center [317, 276] width 56 height 33
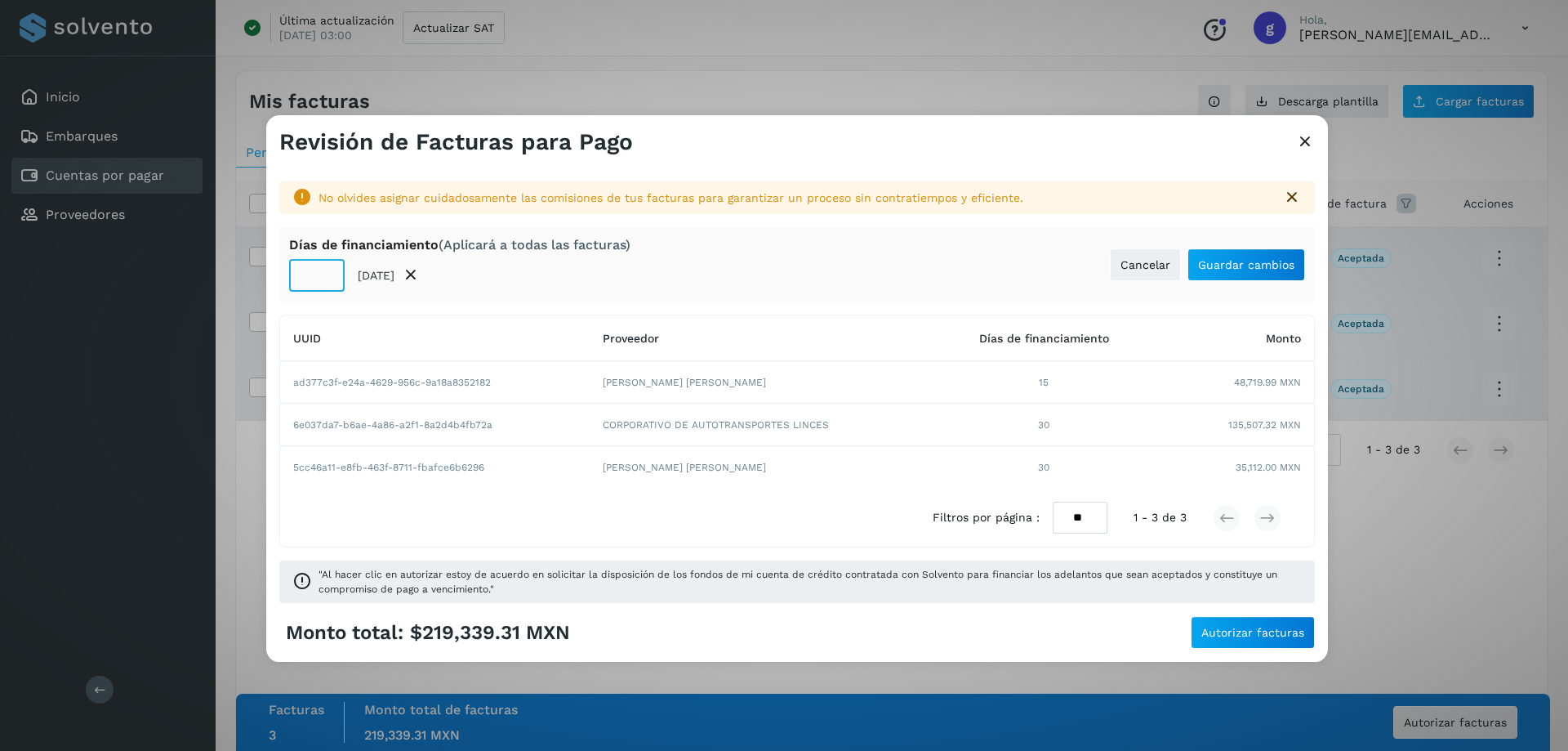
type input "**"
click at [327, 271] on input "**" at bounding box center [317, 276] width 56 height 33
click at [446, 340] on div "UUID" at bounding box center [434, 338] width 283 height 13
click at [1219, 264] on span "Guardar cambios" at bounding box center [1246, 265] width 96 height 11
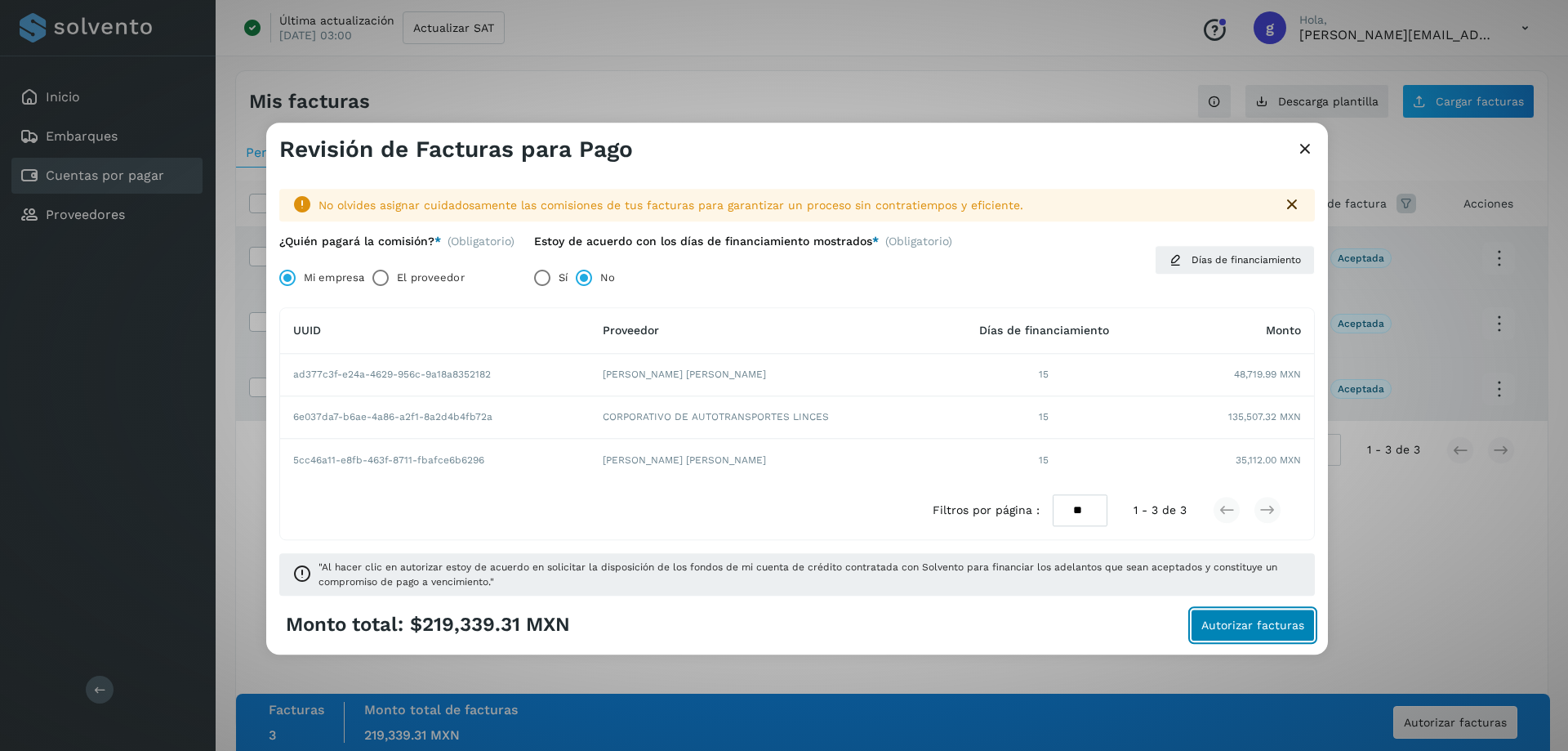
click at [1214, 617] on button "Autorizar facturas" at bounding box center [1252, 625] width 124 height 33
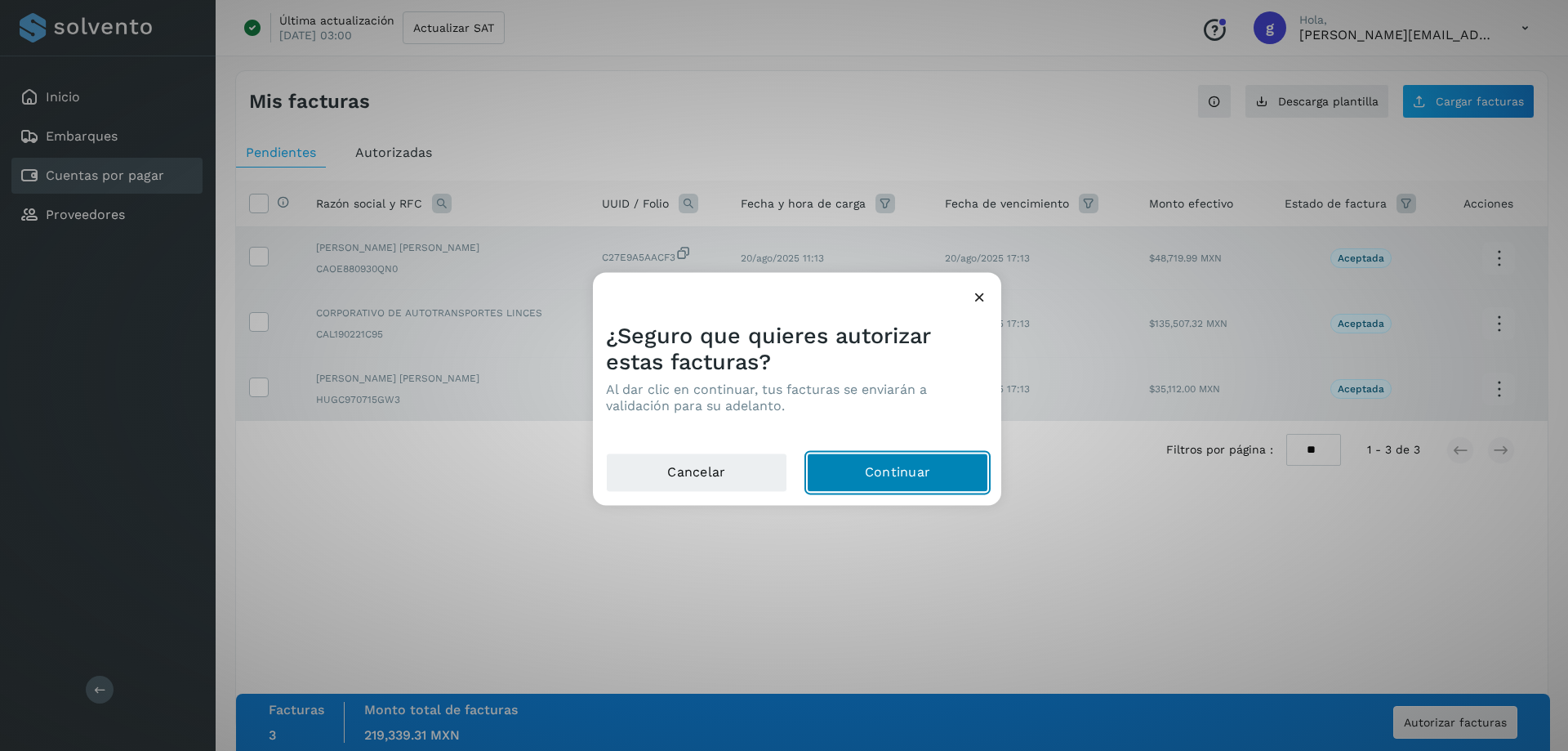
click at [841, 469] on button "Continuar" at bounding box center [898, 472] width 181 height 39
